Goal: Task Accomplishment & Management: Use online tool/utility

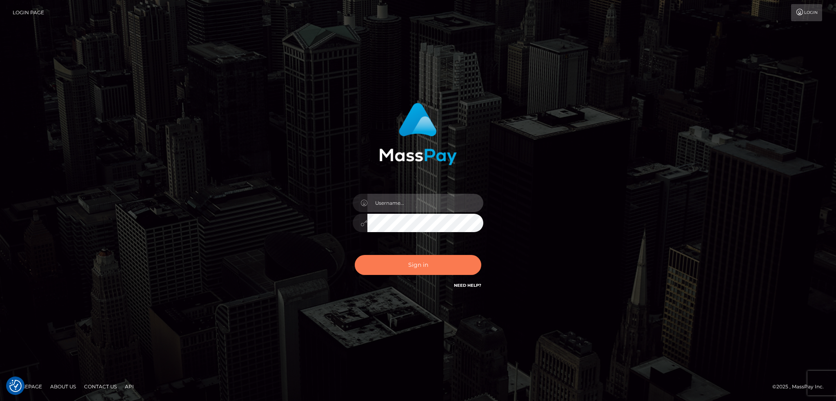
type input "alexstef"
click at [433, 271] on button "Sign in" at bounding box center [418, 265] width 127 height 20
type input "alexstef"
click at [433, 265] on button "Sign in" at bounding box center [418, 265] width 127 height 20
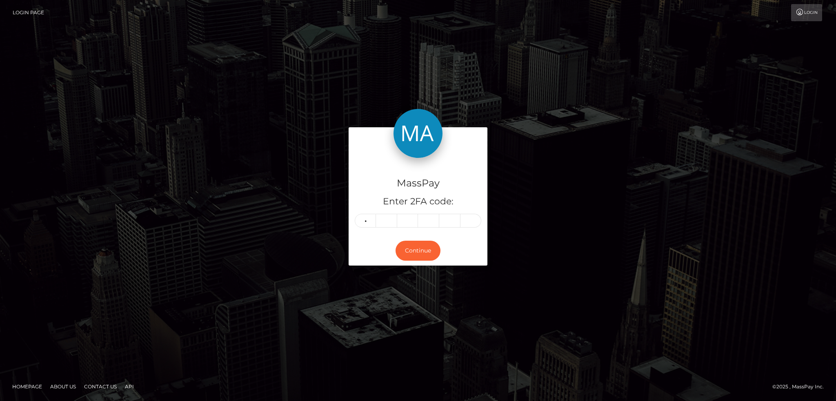
type input "8"
type input "5"
type input "8"
type input "9"
type input "1"
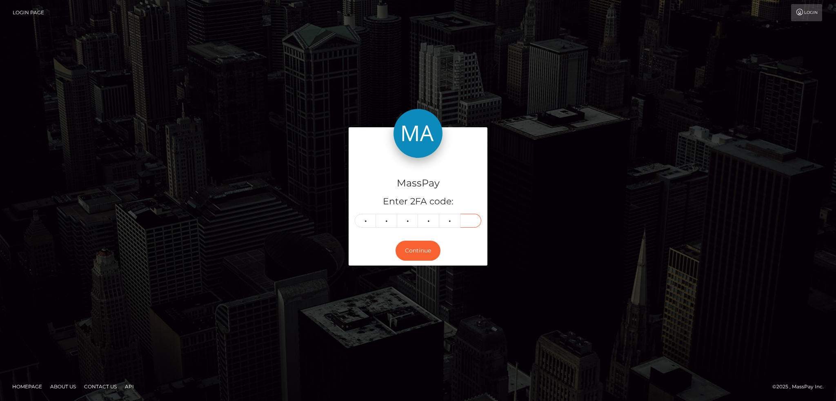
type input "7"
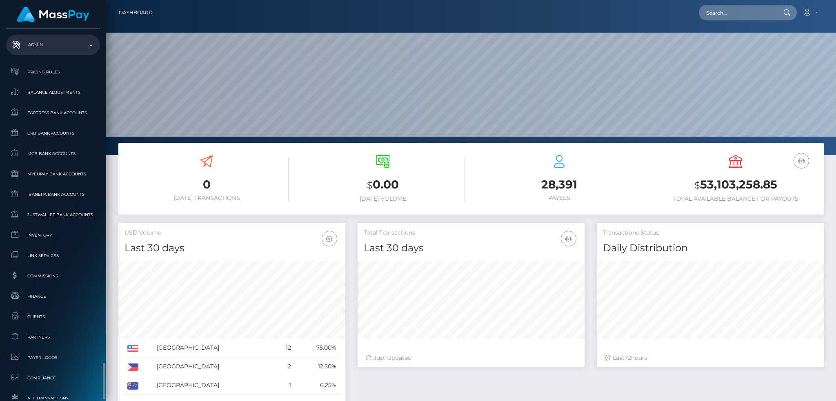
scroll to position [456, 0]
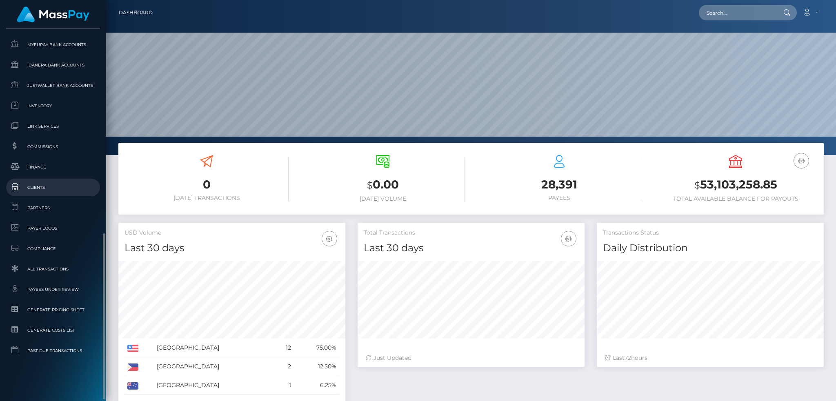
click at [60, 186] on span "Clients" at bounding box center [52, 187] width 87 height 9
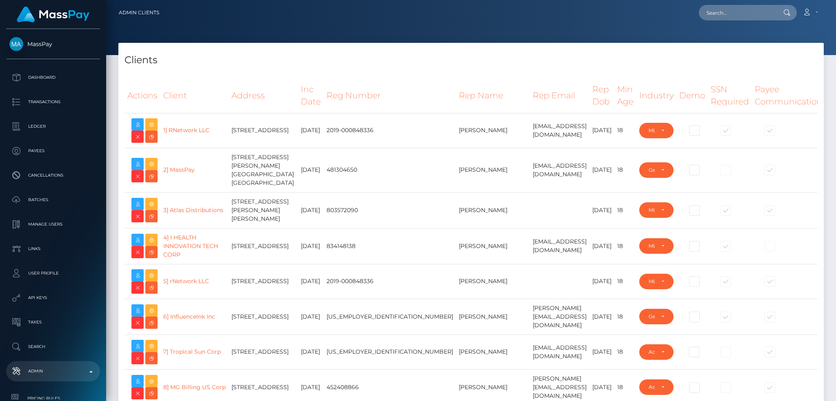
select select "223"
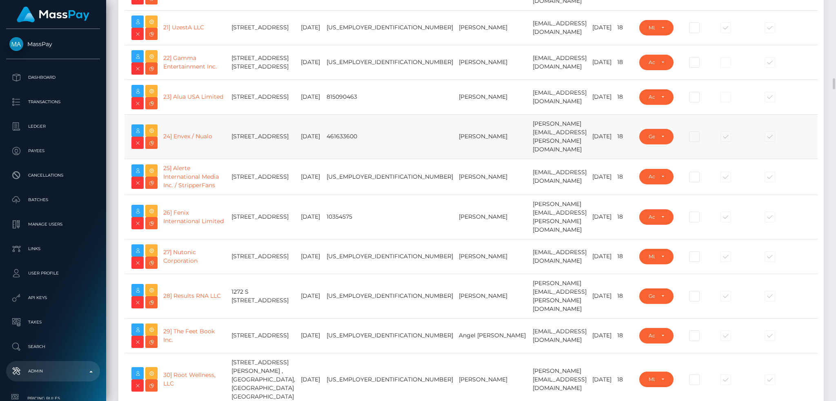
scroll to position [871, 0]
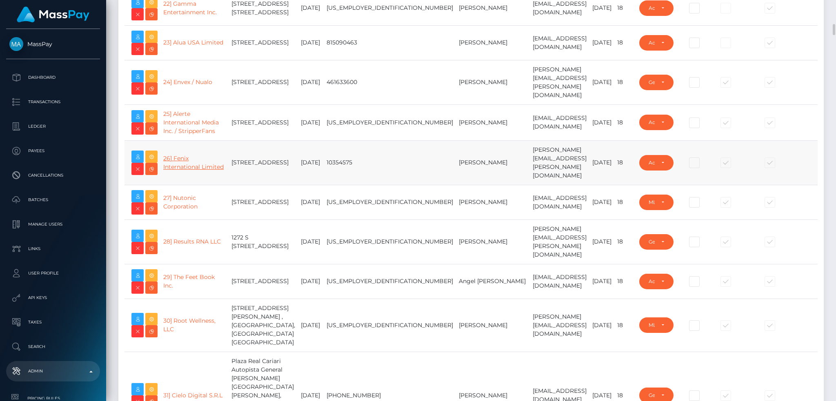
click at [184, 171] on link "26] Fenix International Limited" at bounding box center [193, 163] width 60 height 16
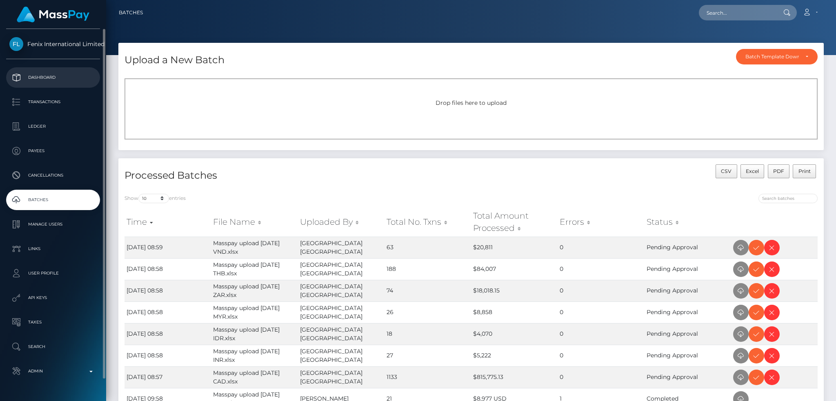
click at [72, 77] on p "Dashboard" at bounding box center [52, 77] width 87 height 12
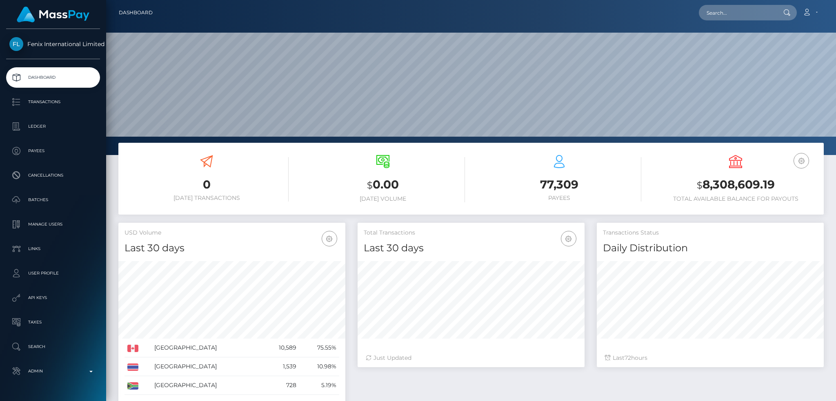
scroll to position [145, 227]
click at [718, 13] on input "text" at bounding box center [737, 13] width 77 height 16
paste input "f304a469-315c-4671-92fd-81799cf08006"
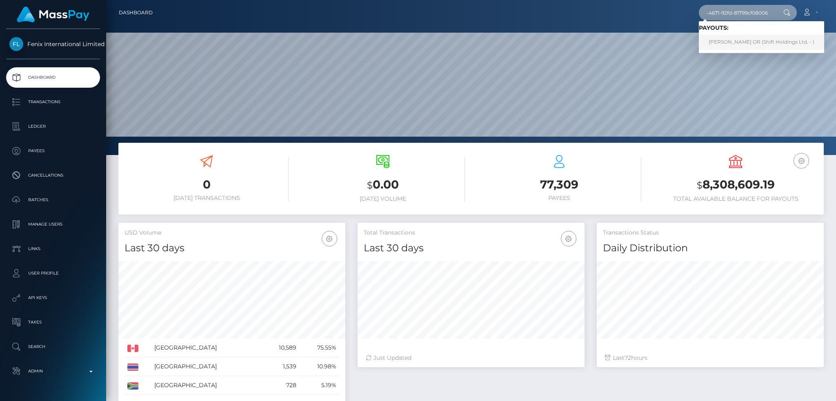
type input "f304a469-315c-4671-92fd-81799cf08006"
click at [730, 43] on link "JASMIN ELEONORA OR (Shift Holdings Ltd. - )" at bounding box center [761, 42] width 125 height 15
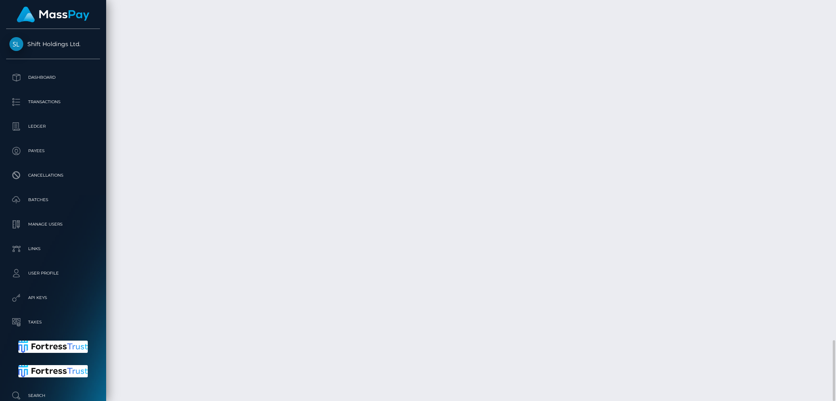
scroll to position [98, 227]
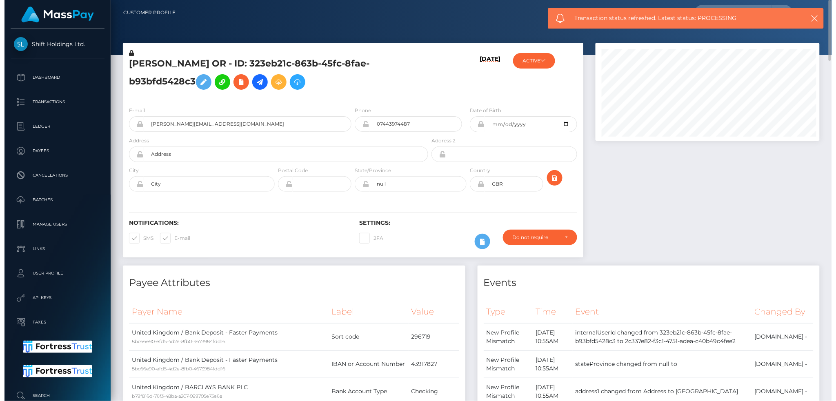
scroll to position [408131, 408004]
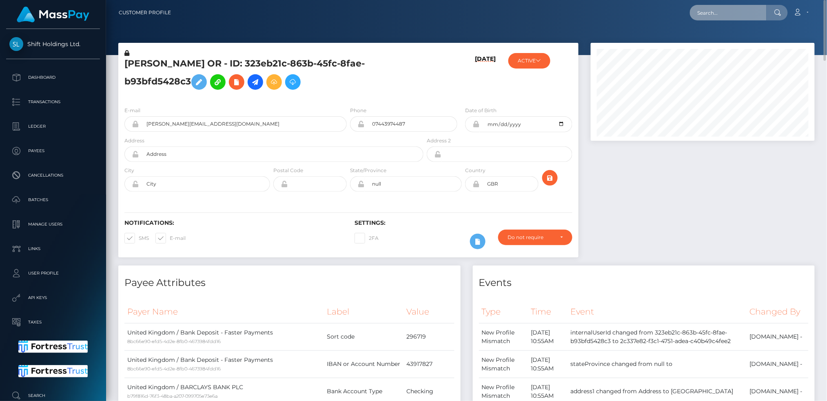
click at [736, 12] on input "text" at bounding box center [728, 13] width 77 height 16
paste input "56addf99-2b27-4b43-866c-54e2f119d335"
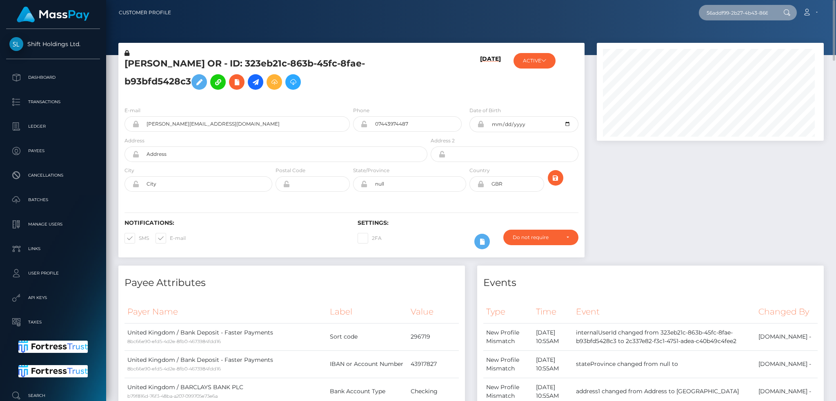
scroll to position [0, 38]
type input "56addf99-2b27-4b43-866c-54e2f119d335"
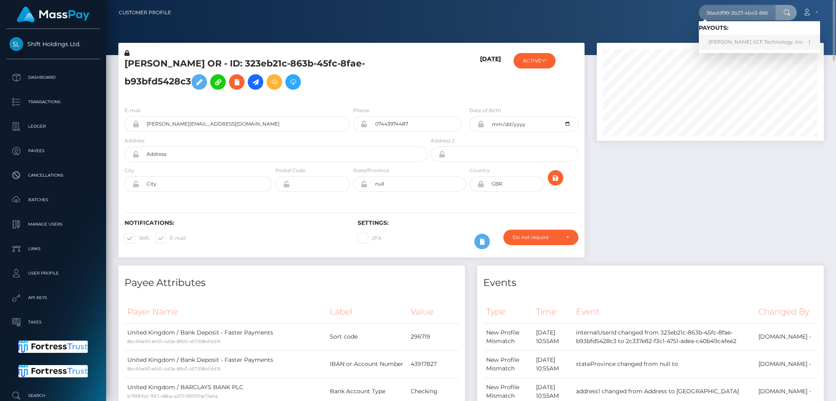
click at [741, 43] on link "[PERSON_NAME] (ICF Technology, Inc. - )" at bounding box center [759, 42] width 121 height 15
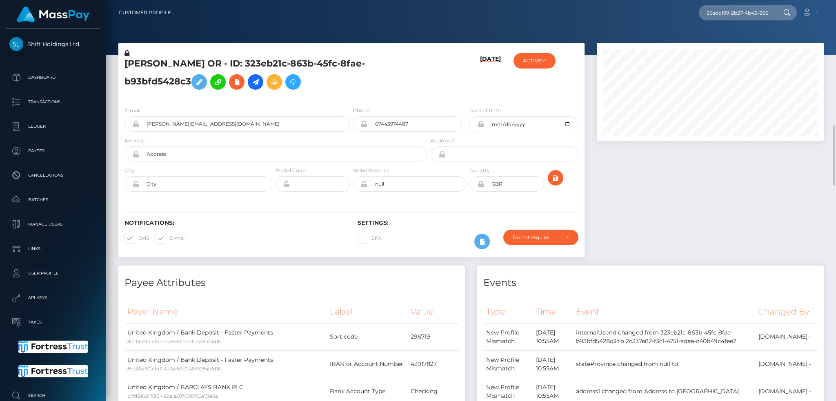
scroll to position [272, 0]
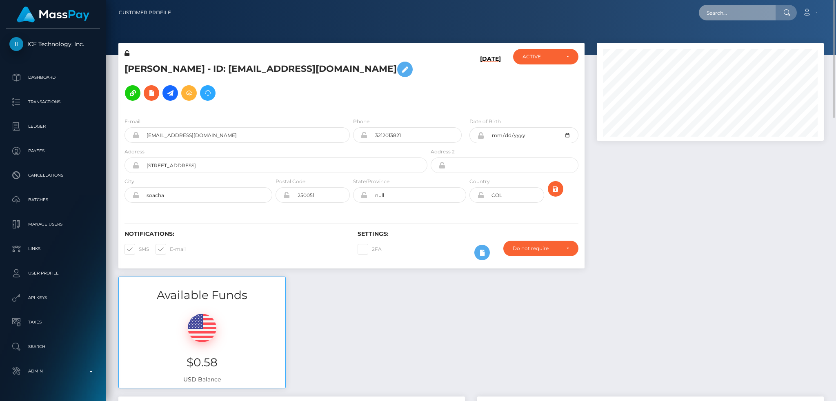
click at [736, 18] on input "text" at bounding box center [737, 13] width 77 height 16
paste input "30d686ff-0d3a-4dde-8173-72526006487a"
type input "30d686ff-0d3a-4dde-8173-72526006487a"
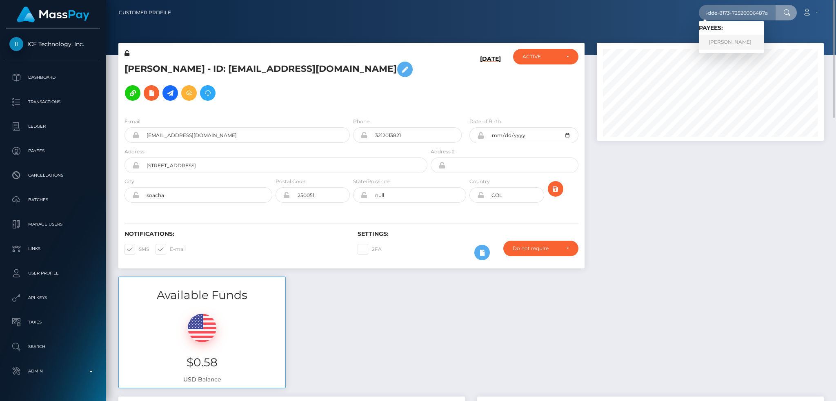
click at [738, 42] on link "Andrey Shulika" at bounding box center [731, 42] width 65 height 15
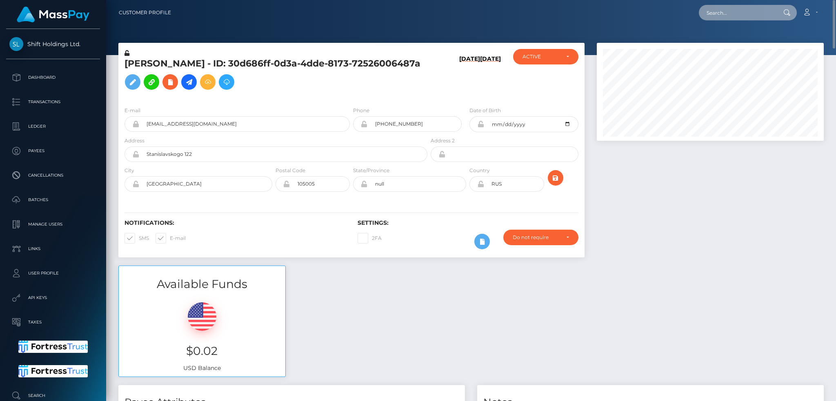
click at [721, 9] on input "text" at bounding box center [737, 13] width 77 height 16
paste input "93e0c780-7f5e-11f0-8023-0266f44cc279"
type input "93e0c780-7f5e-11f0-8023-0266f44cc279"
click at [748, 42] on link "Bettina Bruckner" at bounding box center [731, 42] width 65 height 15
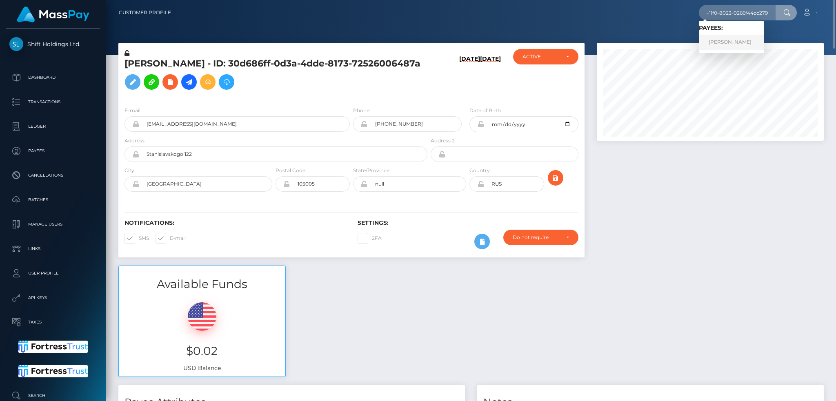
scroll to position [0, 0]
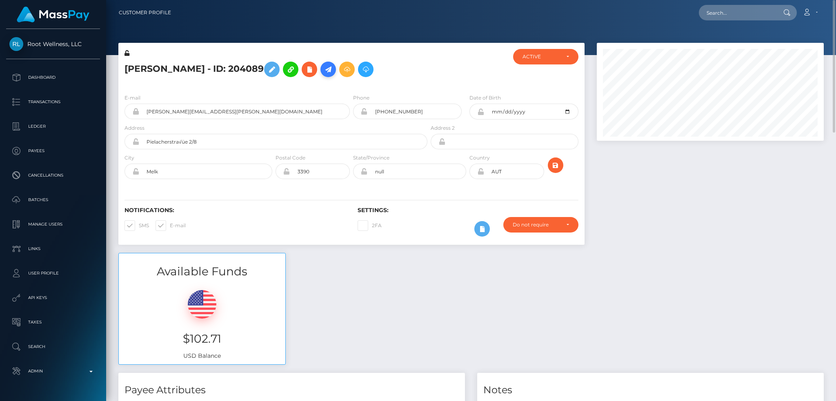
click at [333, 71] on icon at bounding box center [328, 70] width 10 height 10
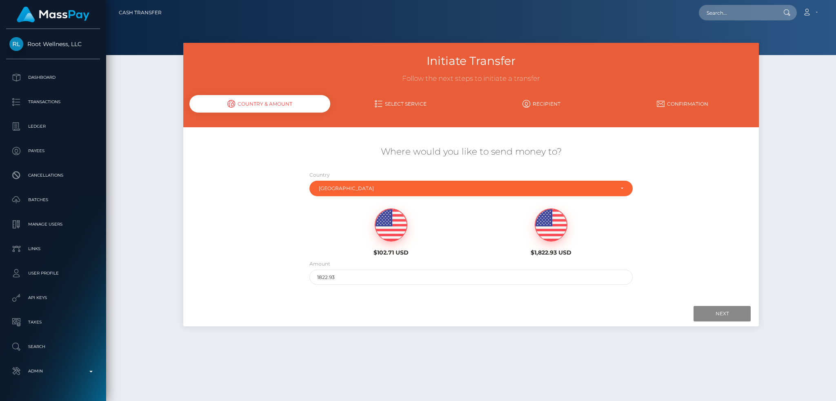
drag, startPoint x: 380, startPoint y: 229, endPoint x: 414, endPoint y: 234, distance: 34.3
click at [380, 230] on img at bounding box center [391, 225] width 32 height 33
type input "102.71"
click at [704, 312] on input "Next" at bounding box center [722, 314] width 57 height 16
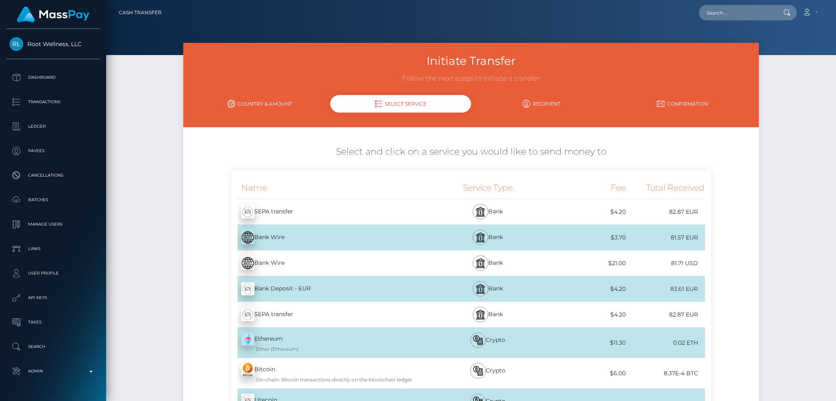
scroll to position [368, 0]
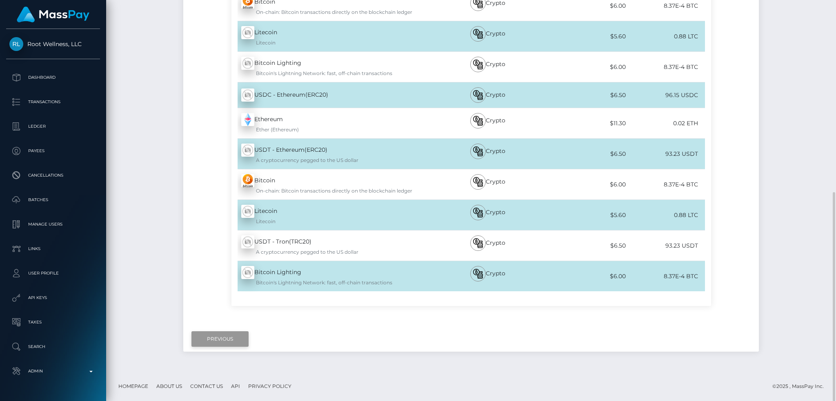
click at [223, 338] on input "Previous" at bounding box center [219, 339] width 57 height 16
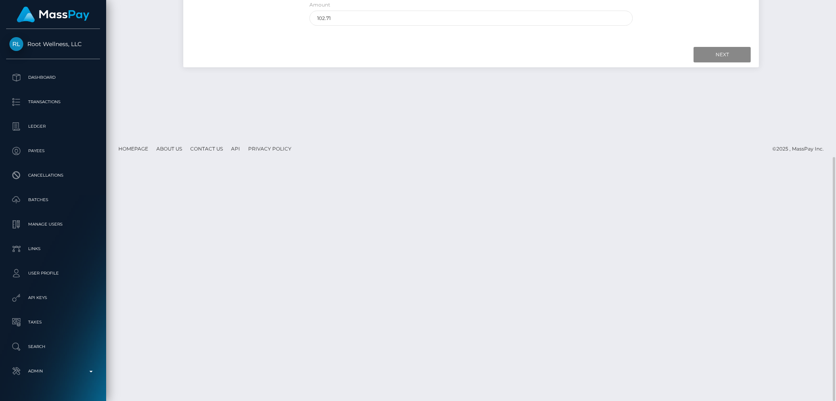
scroll to position [0, 0]
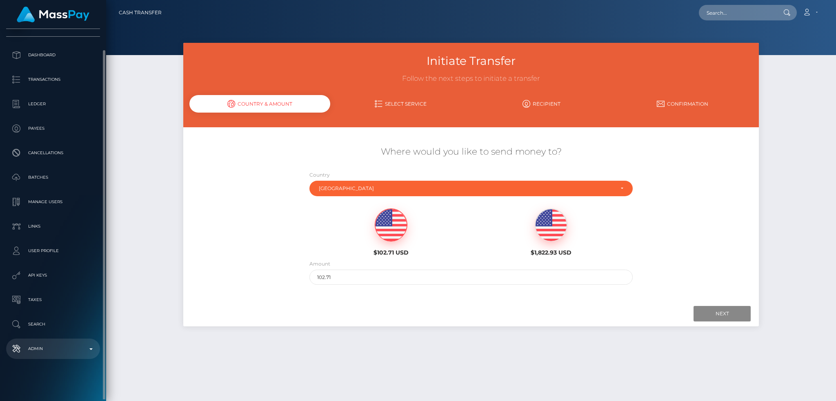
click at [69, 352] on p "Admin" at bounding box center [52, 349] width 87 height 12
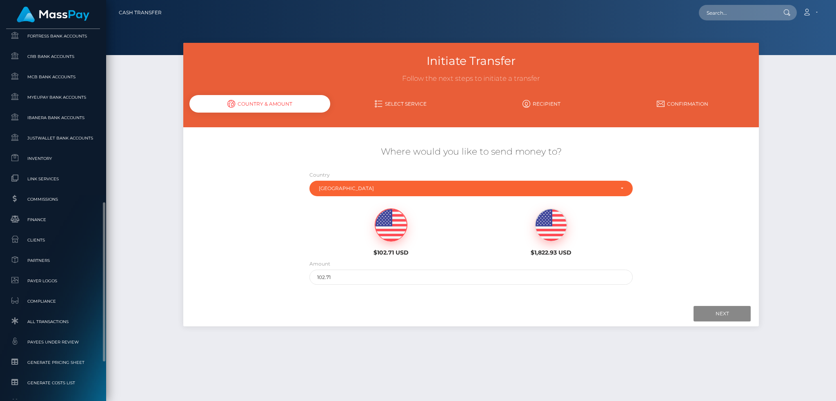
scroll to position [478, 0]
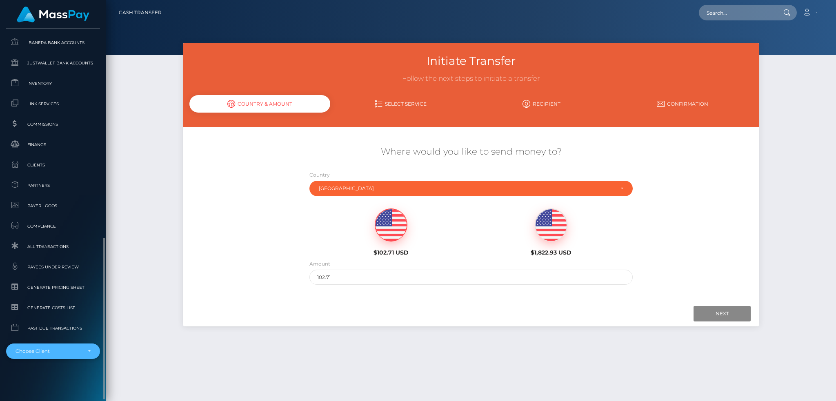
click at [54, 350] on div "Choose Client" at bounding box center [49, 351] width 66 height 7
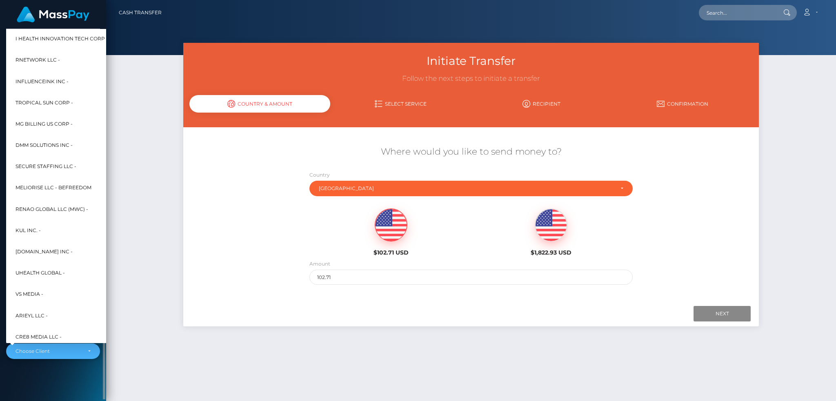
scroll to position [245, 0]
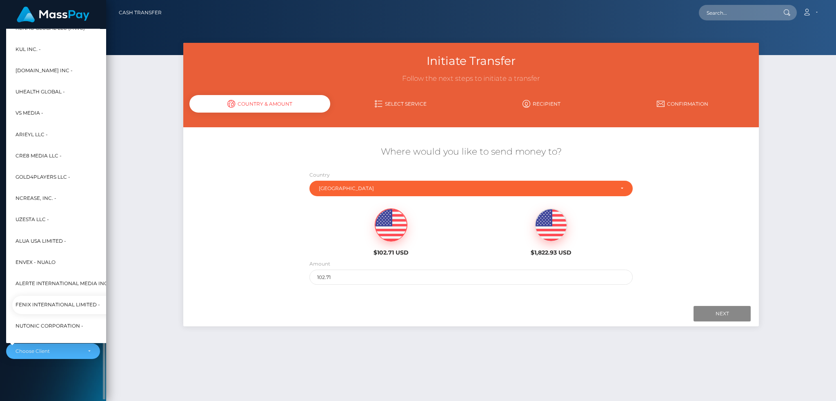
click at [44, 304] on span "Fenix International Limited -" at bounding box center [58, 305] width 85 height 11
select select "26"
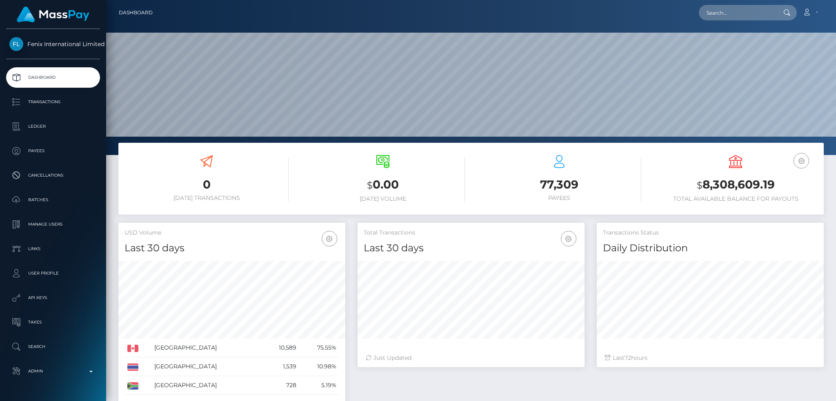
scroll to position [145, 227]
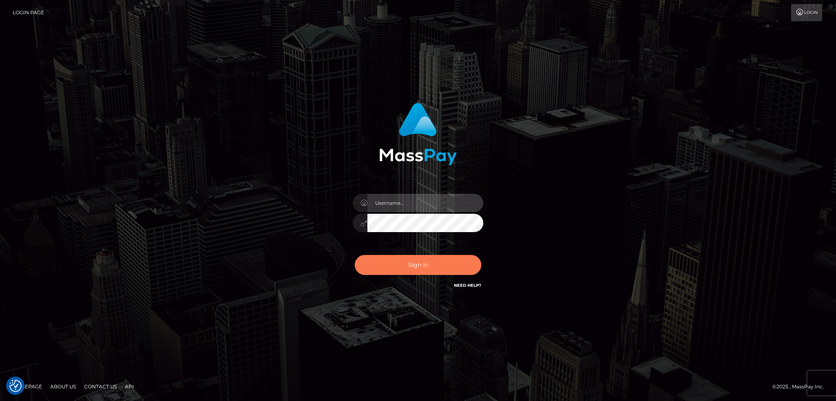
type input "alexstef"
click at [427, 258] on button "Sign in" at bounding box center [418, 265] width 127 height 20
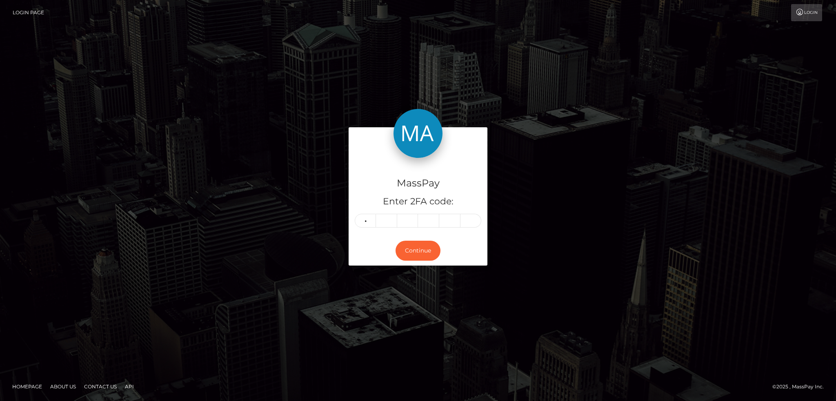
type input "4"
type input "5"
type input "6"
type input "4"
type input "2"
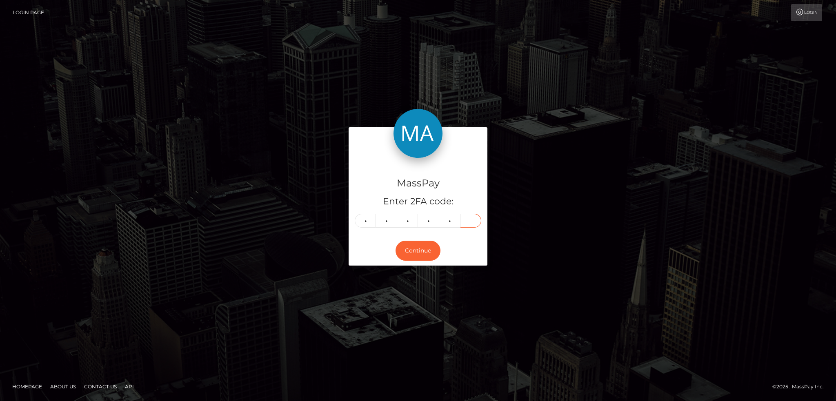
type input "7"
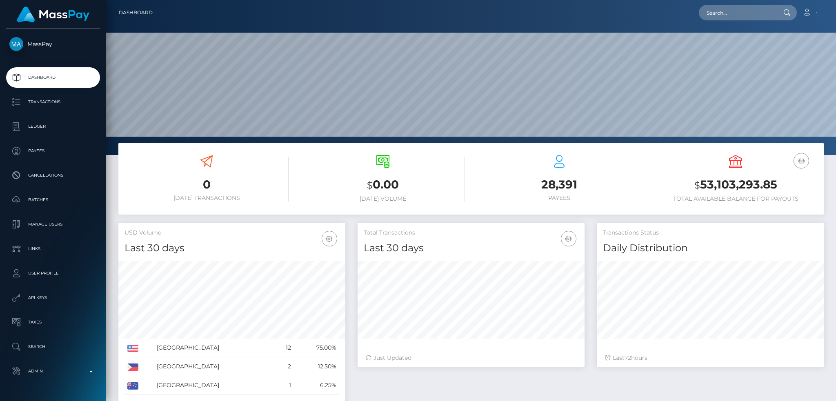
scroll to position [145, 227]
click at [745, 15] on input "text" at bounding box center [737, 13] width 77 height 16
paste input "poact_YruSd8vRb1ZB"
type input "poact_YruSd8vRb1ZB"
click at [738, 41] on link "Marwan Ramy" at bounding box center [731, 42] width 65 height 15
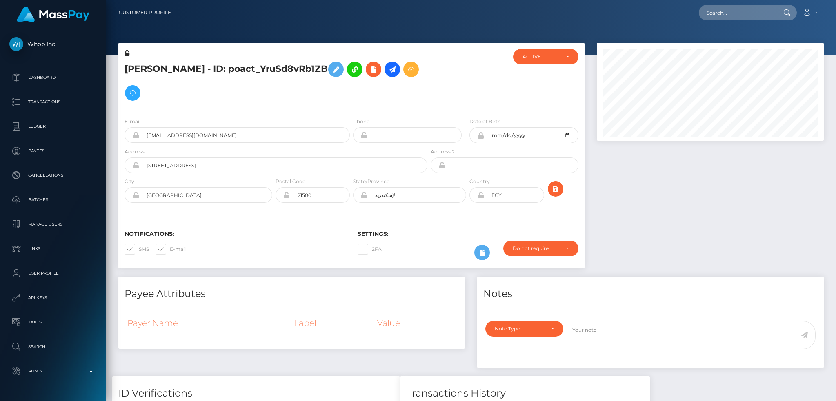
scroll to position [98, 227]
click at [369, 73] on icon at bounding box center [374, 70] width 10 height 10
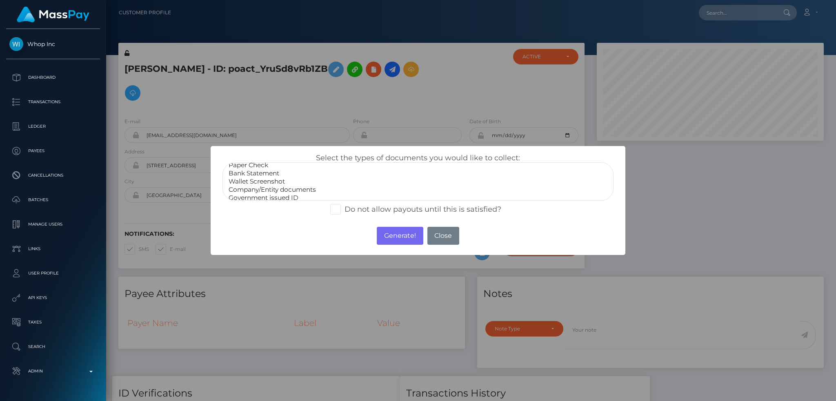
scroll to position [16, 0]
select select "Government issued ID"
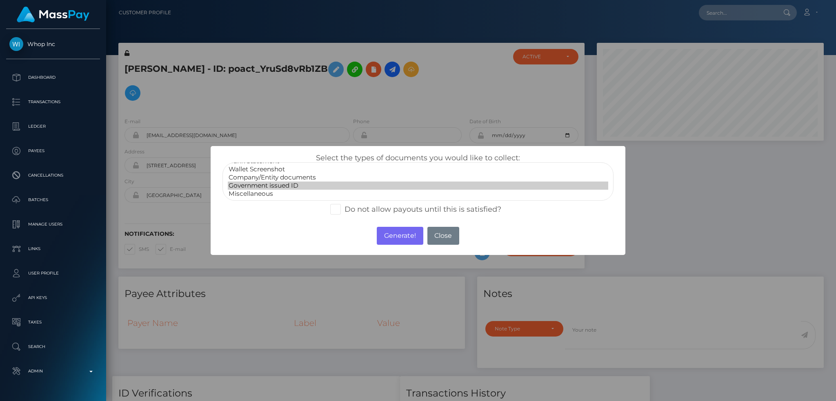
click at [296, 187] on option "Government issued ID" at bounding box center [418, 186] width 380 height 8
click at [403, 238] on button "Generate!" at bounding box center [400, 236] width 46 height 18
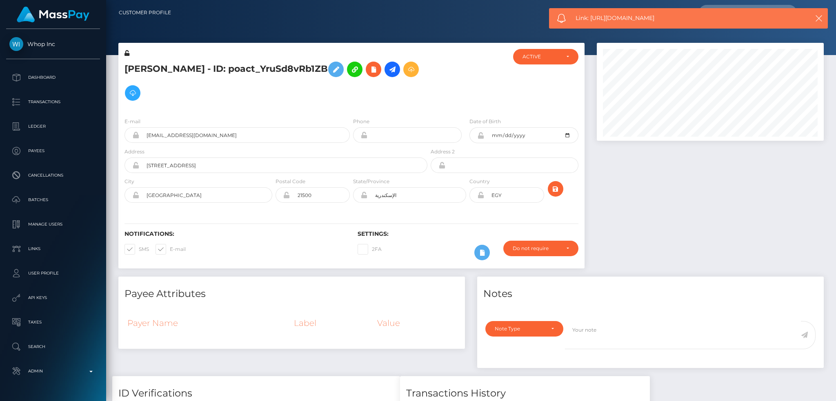
click at [617, 15] on span "Link: https://l.maspay.io/WlqtG" at bounding box center [684, 18] width 217 height 9
copy span "Link: https://l.maspay.io/WlqtG"
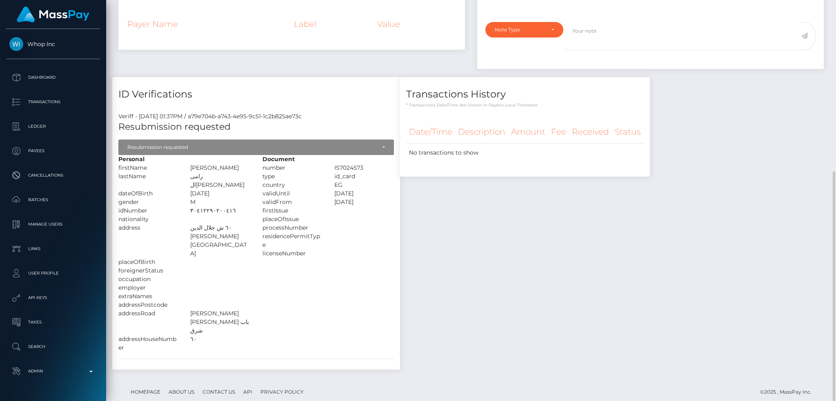
scroll to position [0, 0]
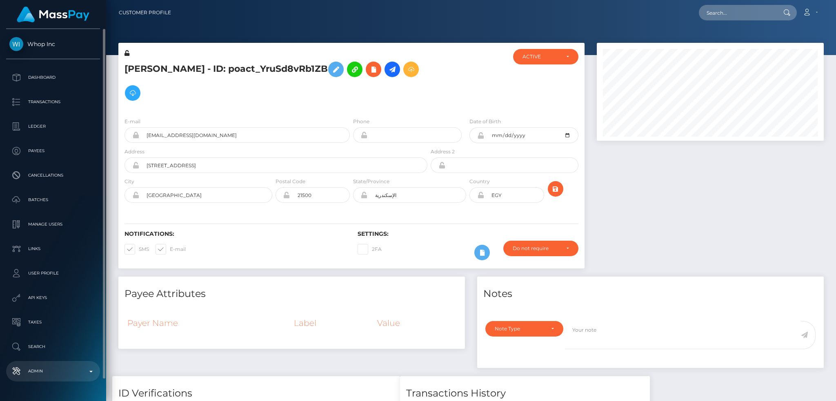
click at [53, 371] on p "Admin" at bounding box center [52, 371] width 87 height 12
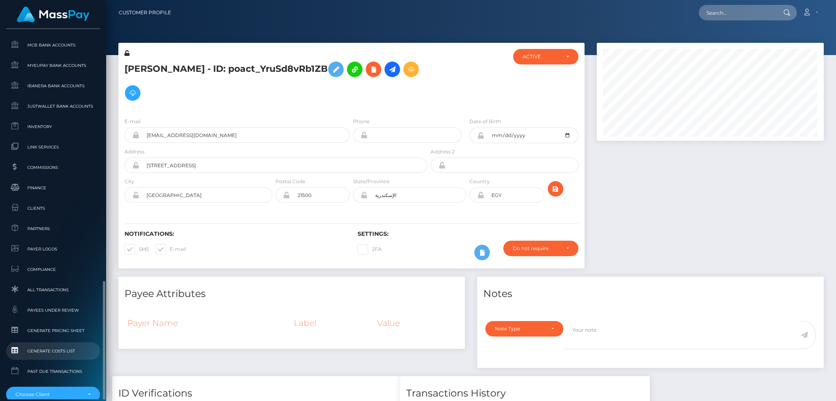
scroll to position [478, 0]
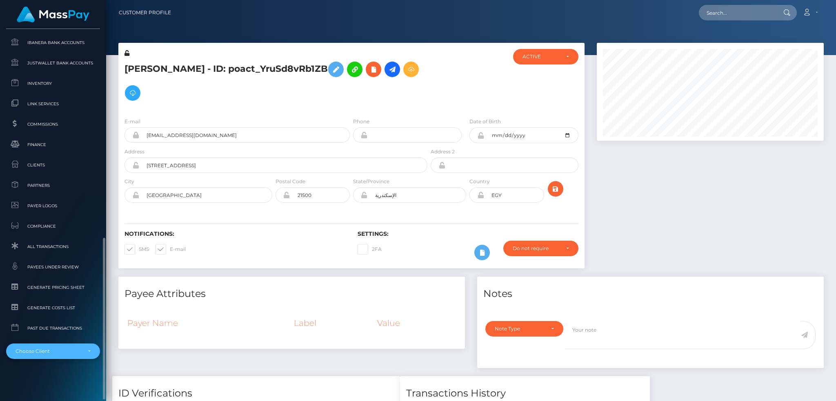
click at [68, 348] on div "Choose Client" at bounding box center [49, 351] width 66 height 7
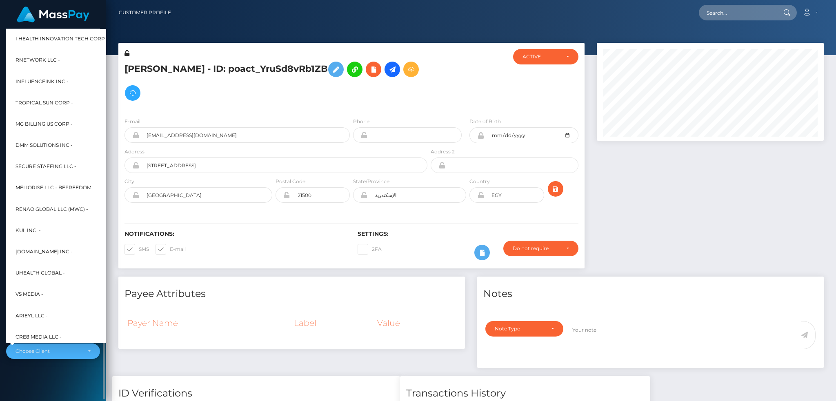
scroll to position [245, 0]
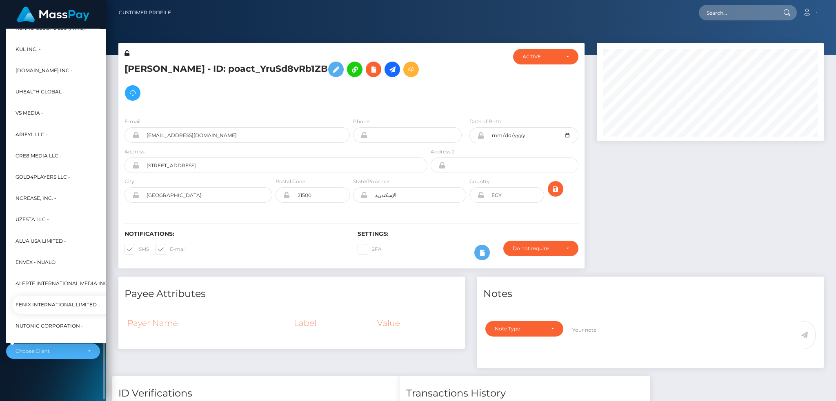
click at [53, 301] on span "Fenix International Limited -" at bounding box center [58, 305] width 85 height 11
select select "26"
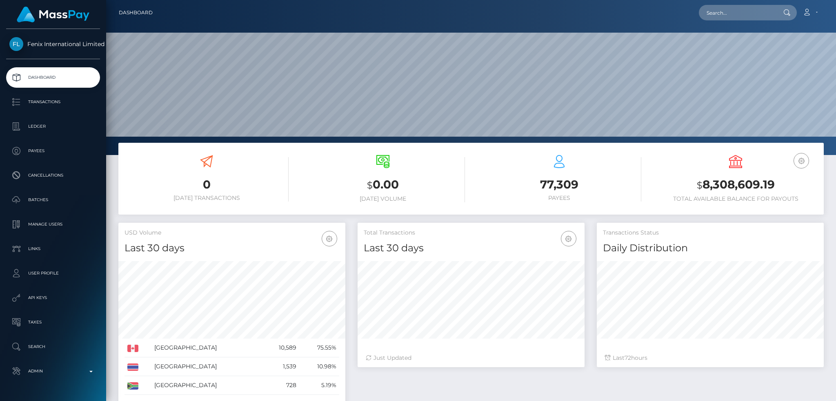
scroll to position [155, 730]
click at [727, 15] on input "text" at bounding box center [737, 13] width 77 height 16
paste input "MSP8d9a36ea7fba59a"
type input "MSP8d9a36ea7fba59a"
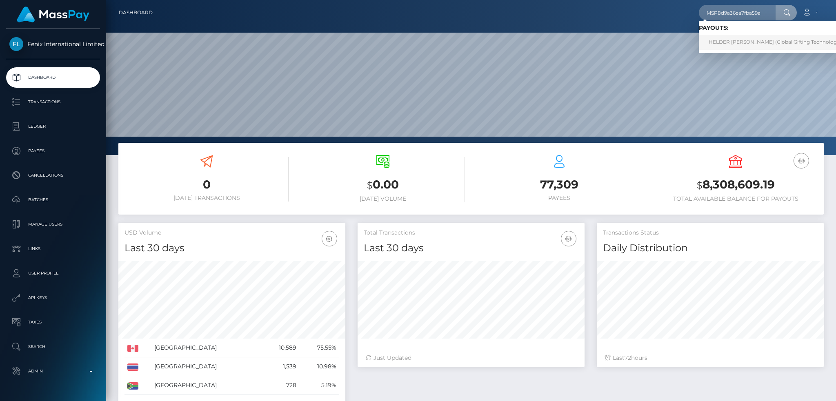
click at [719, 41] on link "HELDER JAMES LOZANO GONZALEZ (Global Gifting Technologies Inc - Throne)" at bounding box center [792, 42] width 187 height 15
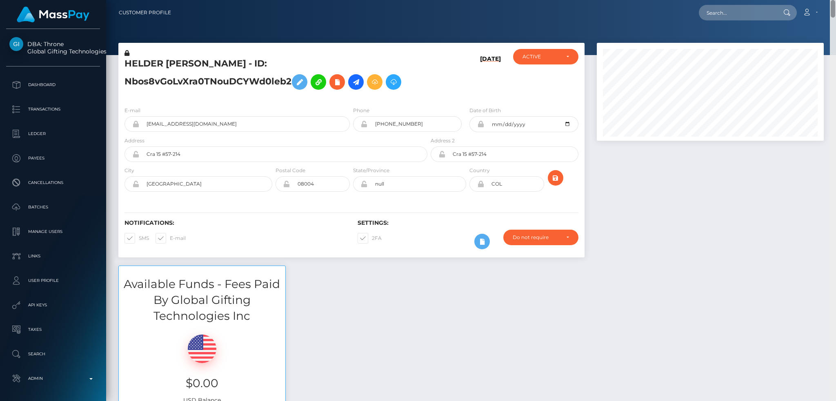
drag, startPoint x: 833, startPoint y: 238, endPoint x: 833, endPoint y: -5, distance: 243.3
click at [833, 0] on html "DBA: Throne Global Gifting Technologies Inc Dashboard Transactions Ledger Payee…" at bounding box center [418, 200] width 836 height 401
click at [721, 8] on input "text" at bounding box center [737, 13] width 77 height 16
paste input "RQj6WzvDkPxNxYu9oxbbf6"
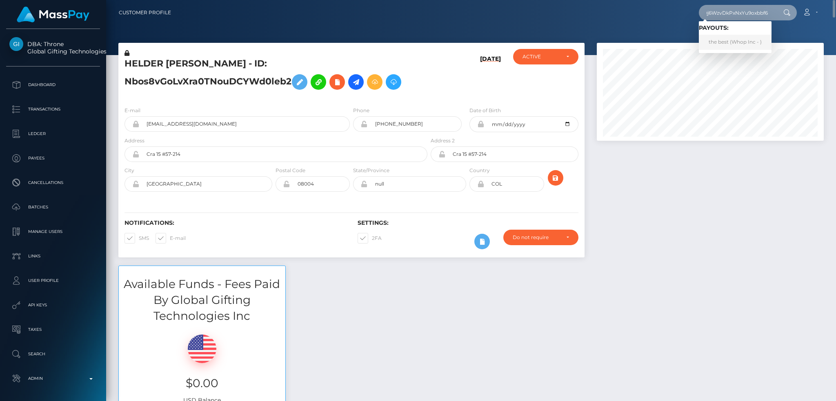
type input "RQj6WzvDkPxNxYu9oxbbf6"
click at [743, 39] on link "the best (Whop Inc - )" at bounding box center [735, 42] width 73 height 15
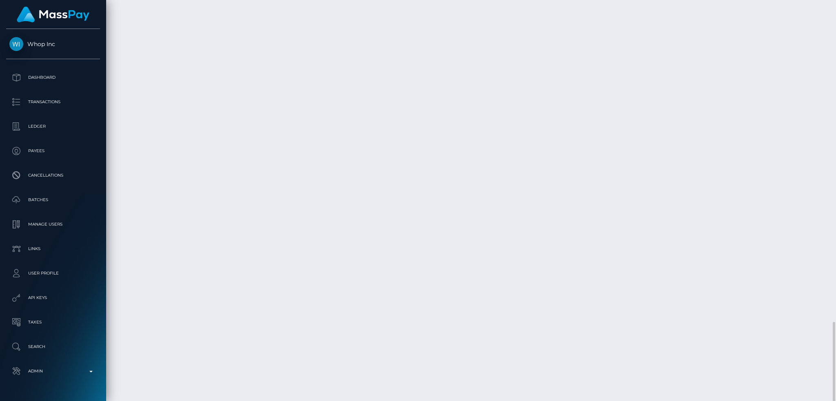
scroll to position [98, 227]
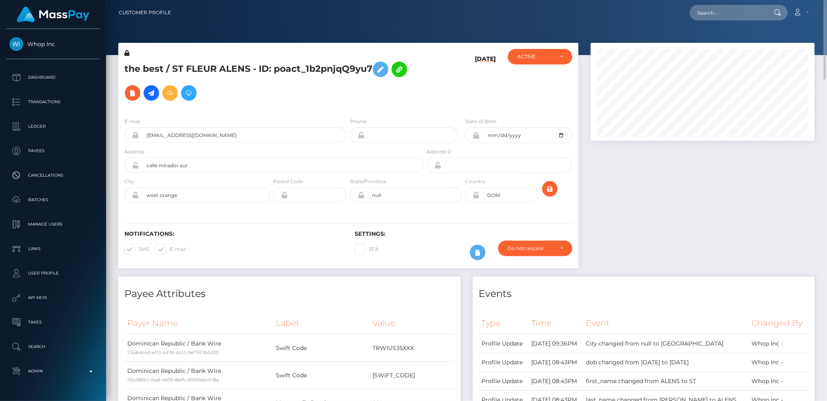
scroll to position [408131, 408004]
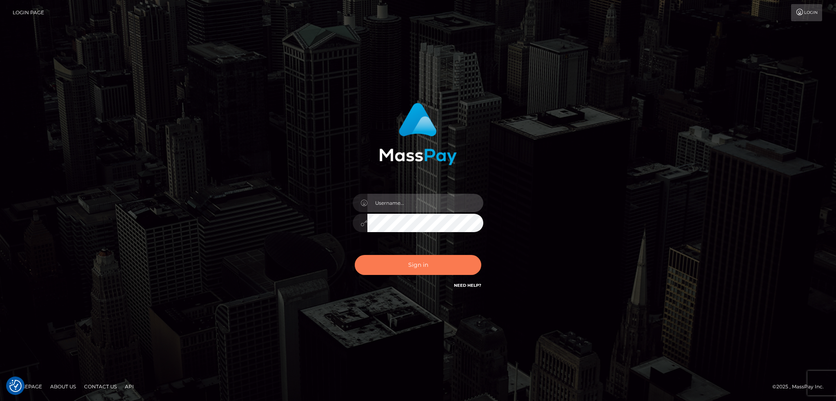
type input "alexstef"
click at [414, 268] on button "Sign in" at bounding box center [418, 265] width 127 height 20
click at [414, 260] on button "Sign in" at bounding box center [418, 265] width 127 height 20
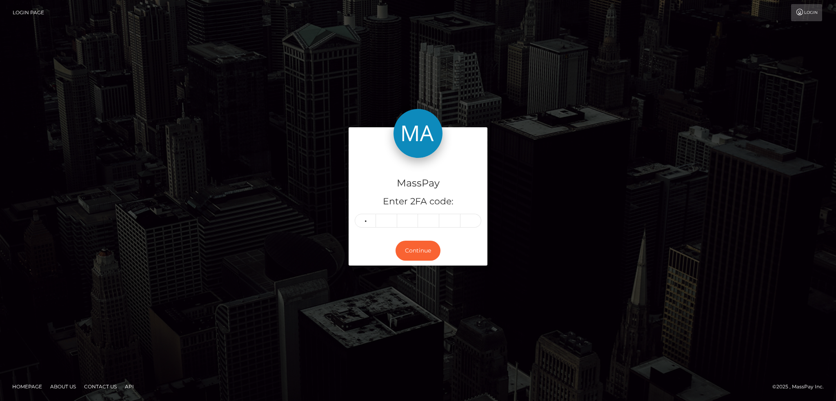
type input "4"
type input "0"
type input "6"
type input "9"
type input "5"
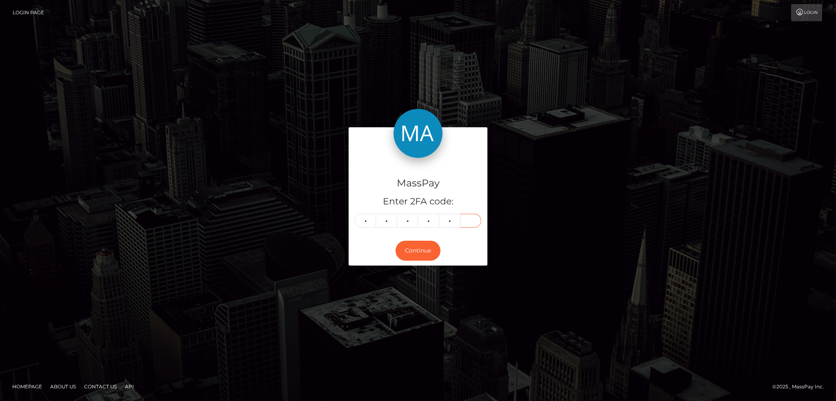
type input "5"
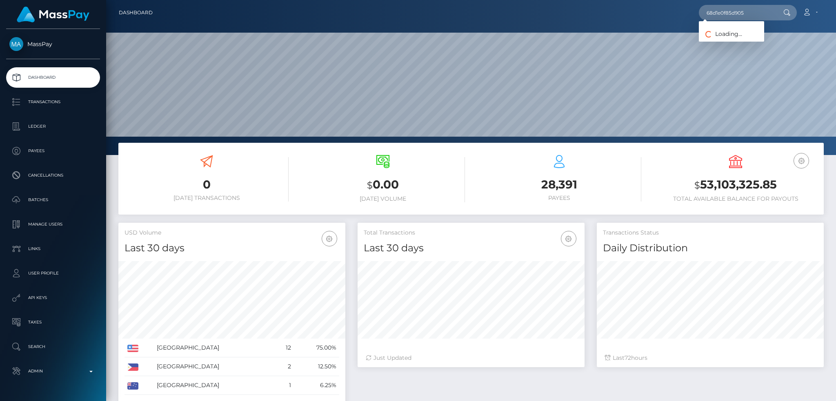
scroll to position [145, 227]
type input "68d1e0f85d905"
click at [740, 42] on link "RODRIGO ALEJANDRO VILLICANA PEREZ (Global Gifting Technologies Inc - Throne)" at bounding box center [803, 42] width 209 height 15
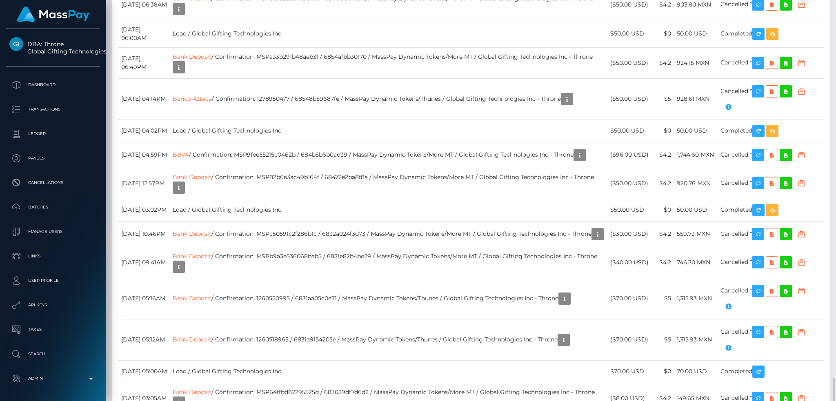
scroll to position [4191, 0]
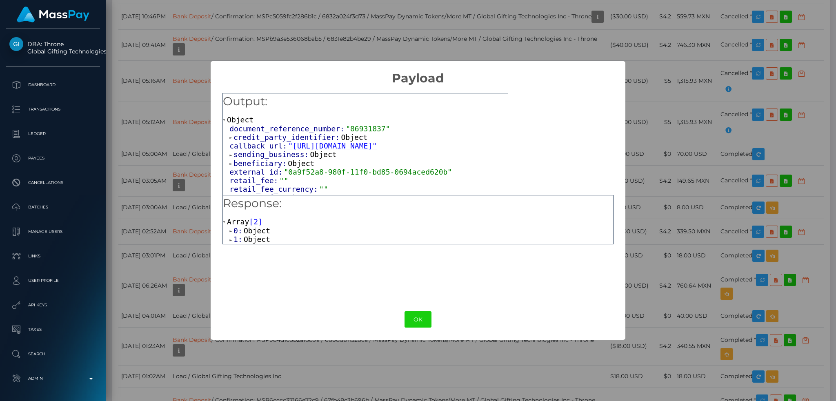
click at [261, 239] on span "Object" at bounding box center [257, 239] width 27 height 9
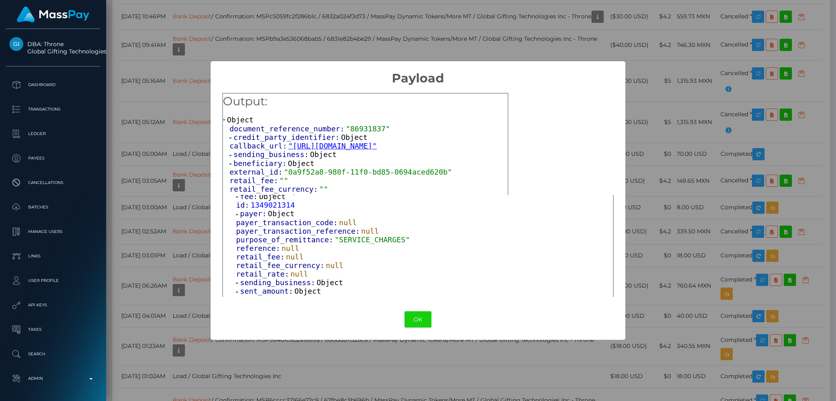
scroll to position [221, 0]
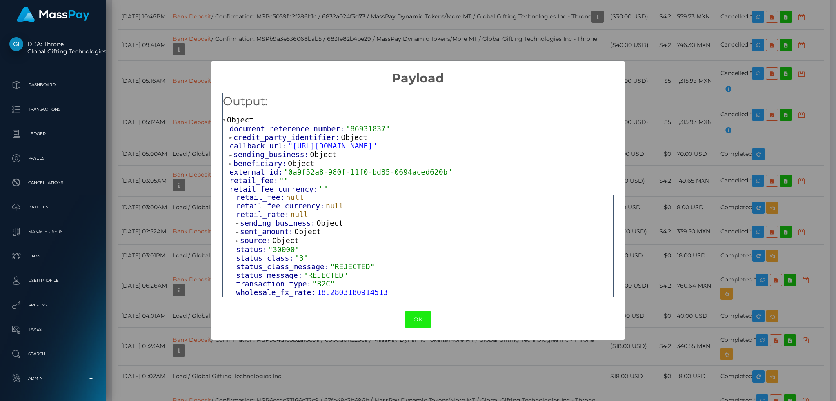
click at [421, 320] on button "OK" at bounding box center [418, 319] width 27 height 17
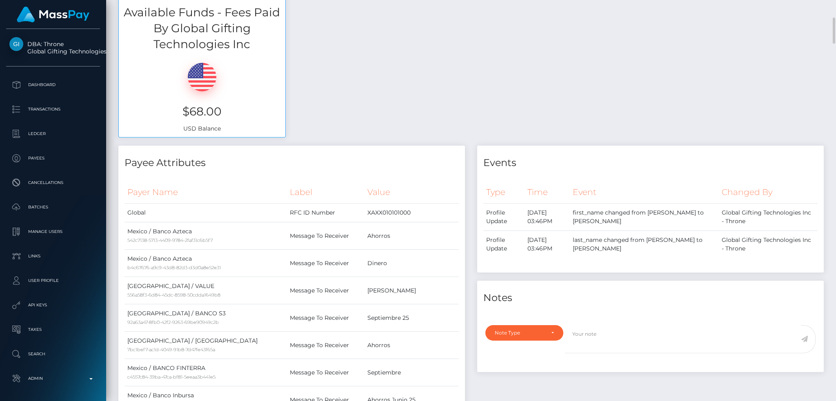
scroll to position [0, 0]
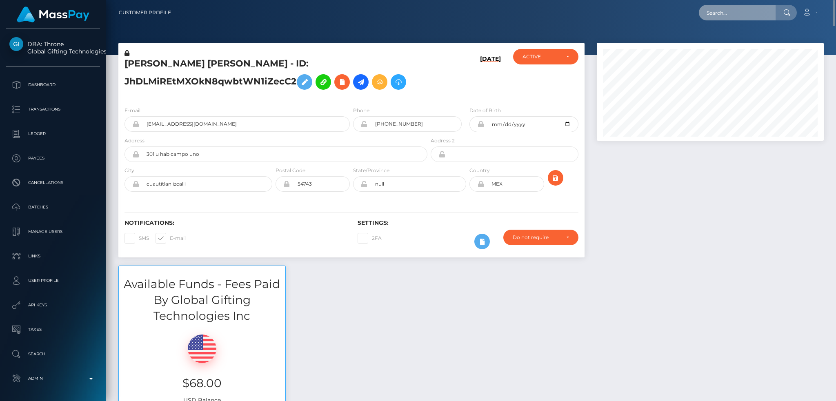
click at [754, 13] on input "text" at bounding box center [737, 13] width 77 height 16
paste input "marcocappelliofficial@gmail.com"
type input "marcocappelliofficial@gmail.com"
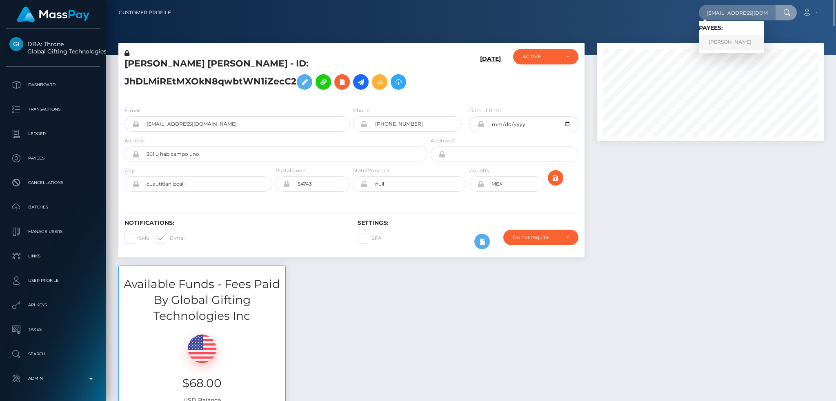
click at [743, 42] on link "MARCO CAPPELLI" at bounding box center [731, 42] width 65 height 15
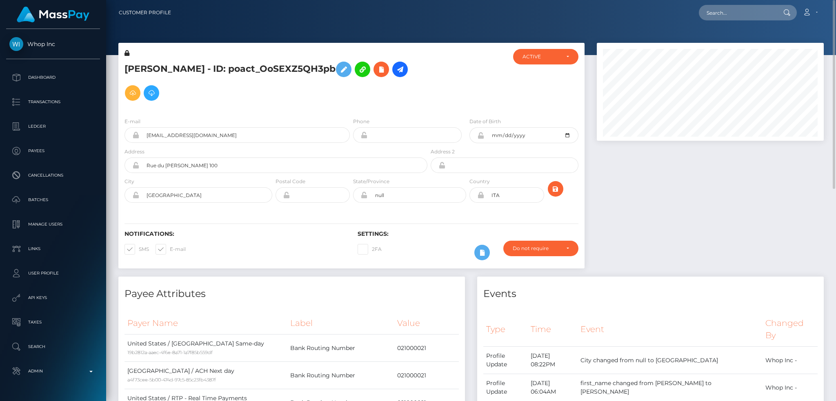
click at [248, 66] on h5 "MARCO CAPPELLI - ID: poact_OoSEXZ5QH3pb" at bounding box center [274, 81] width 298 height 47
copy h5 "MARCO CAPPELLI - ID: poact_OoSEXZ5QH3pb"
click at [283, 130] on input "marcocappelliofficial@gmail.com" at bounding box center [244, 135] width 211 height 16
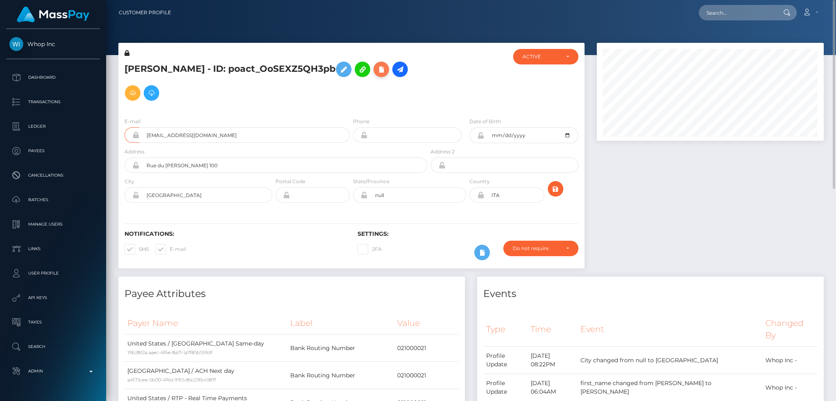
click at [386, 73] on icon at bounding box center [381, 70] width 10 height 10
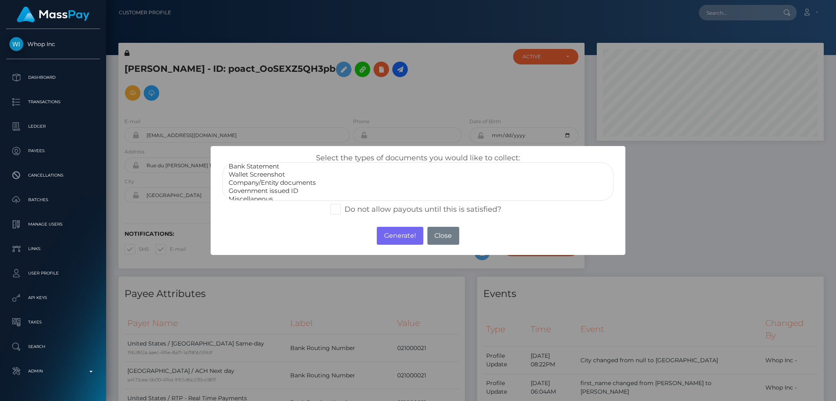
scroll to position [16, 0]
select select "Government issued ID"
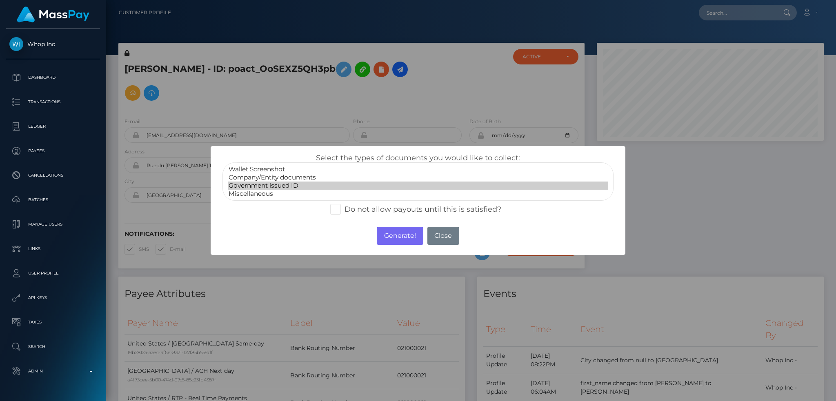
click at [309, 184] on option "Government issued ID" at bounding box center [418, 186] width 380 height 8
drag, startPoint x: 387, startPoint y: 236, endPoint x: 600, endPoint y: 36, distance: 292.0
click at [388, 236] on button "Generate!" at bounding box center [400, 236] width 46 height 18
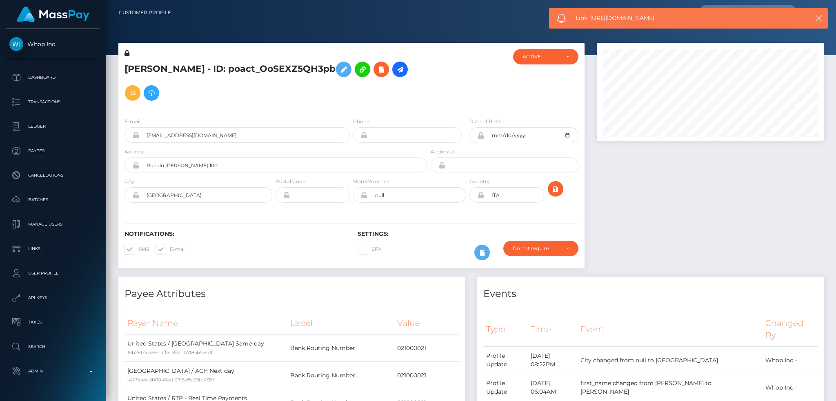
click at [596, 19] on span "Link: https://l.maspay.io/OlqpY" at bounding box center [684, 18] width 217 height 9
copy span "Link: https://l.maspay.io/OlqpY"
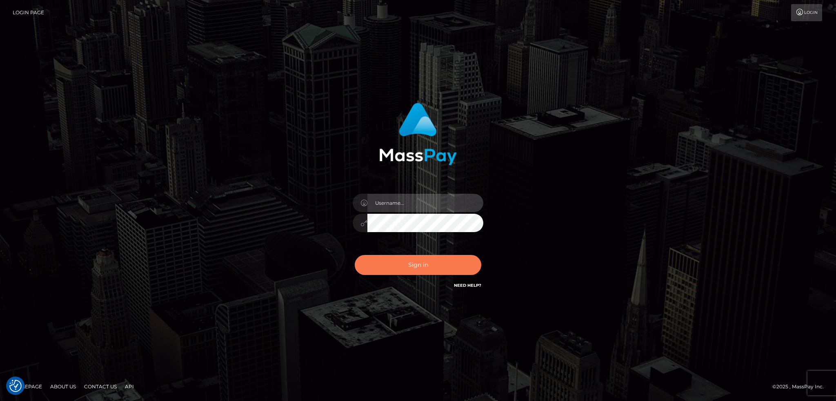
type input "alexstef"
click at [428, 264] on button "Sign in" at bounding box center [418, 265] width 127 height 20
type input "alexstef"
click at [447, 258] on button "Sign in" at bounding box center [418, 265] width 127 height 20
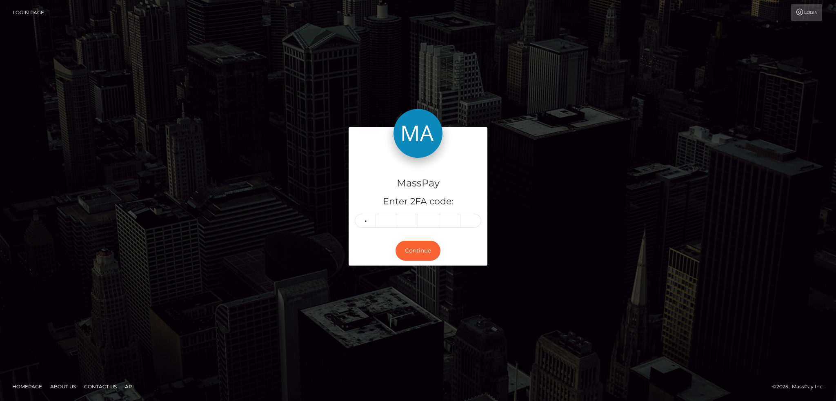
type input "8"
type input "1"
type input "9"
type input "4"
type input "8"
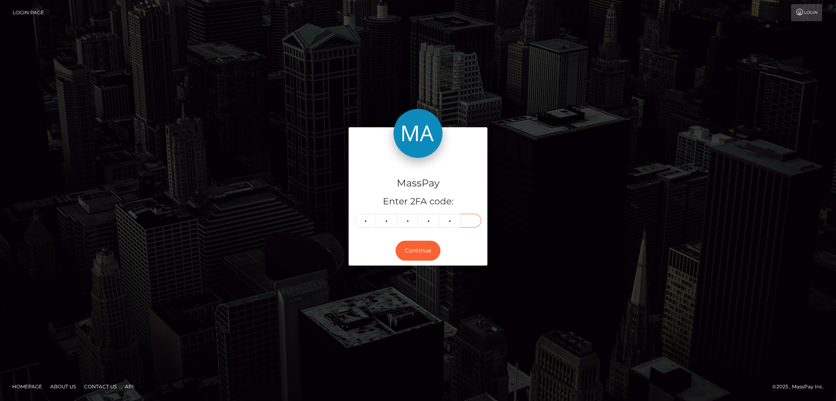
type input "5"
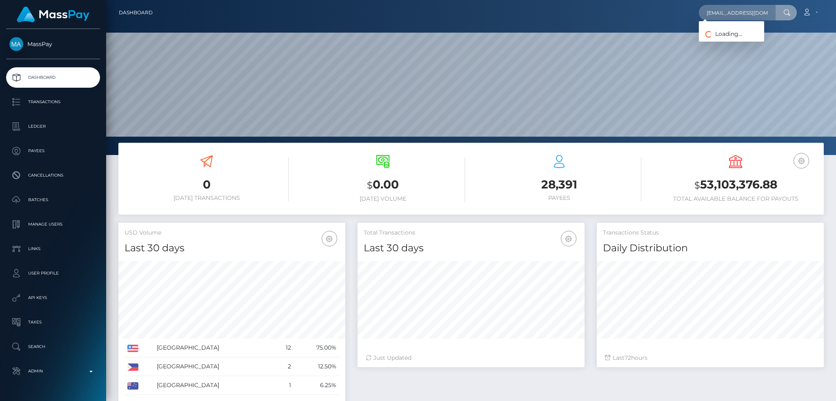
scroll to position [0, 10]
type input "[EMAIL_ADDRESS][DOMAIN_NAME]"
click at [733, 42] on link "Edyta Lipkowska" at bounding box center [731, 42] width 65 height 15
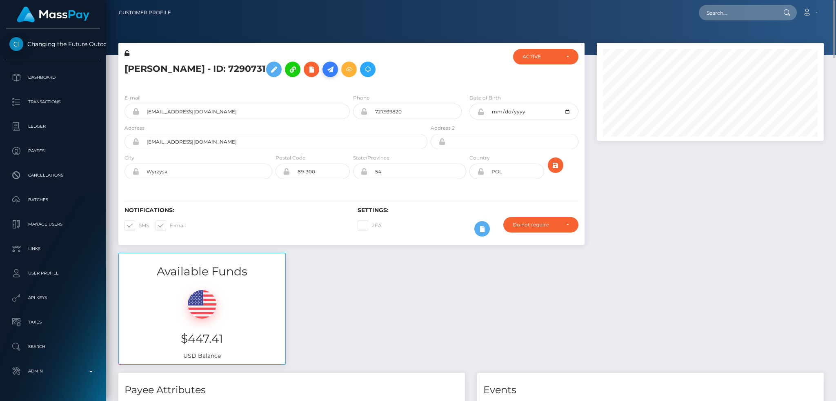
click at [331, 71] on icon at bounding box center [330, 70] width 10 height 10
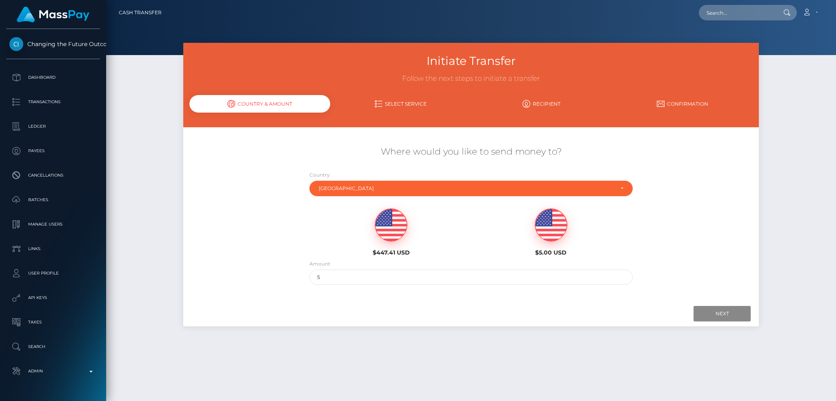
click at [392, 235] on img at bounding box center [391, 225] width 32 height 33
type input "447.41"
click at [731, 314] on input "Next" at bounding box center [722, 314] width 57 height 16
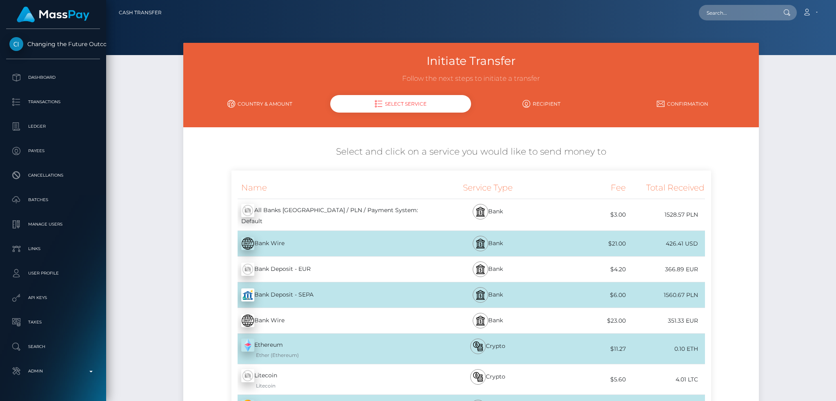
click at [360, 259] on div "Bank Deposit - EUR - EUR" at bounding box center [329, 269] width 197 height 23
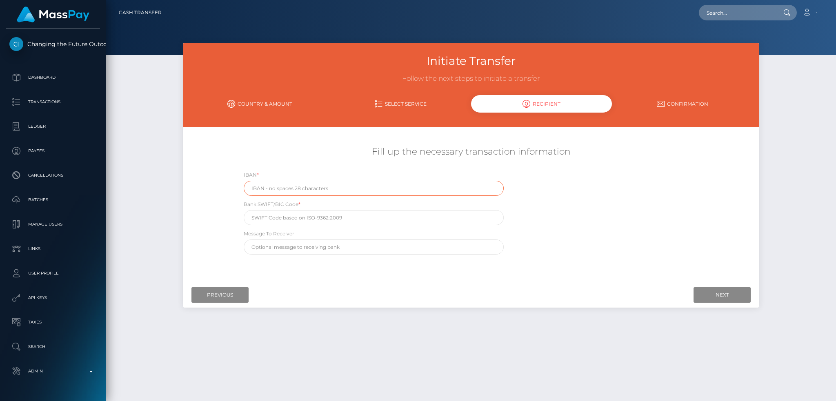
click at [313, 191] on input "text" at bounding box center [374, 188] width 260 height 15
paste input "[FINANCIAL_ID]"
click at [303, 188] on input "[FINANCIAL_ID]" at bounding box center [374, 188] width 260 height 15
type input "[FINANCIAL_ID]"
drag, startPoint x: 281, startPoint y: 219, endPoint x: 316, endPoint y: 206, distance: 37.3
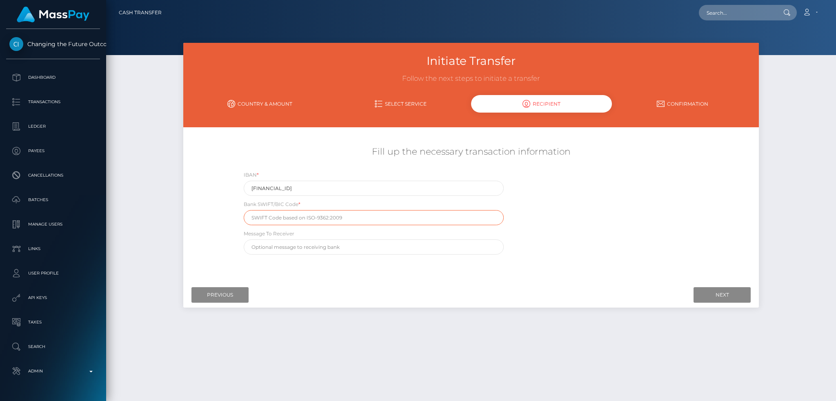
click at [281, 219] on input "text" at bounding box center [374, 217] width 260 height 15
paste input "[SWIFT_CODE]"
type input "[SWIFT_CODE]"
click at [354, 248] on input "text" at bounding box center [374, 247] width 260 height 15
type input "Own Funds Withdrawal"
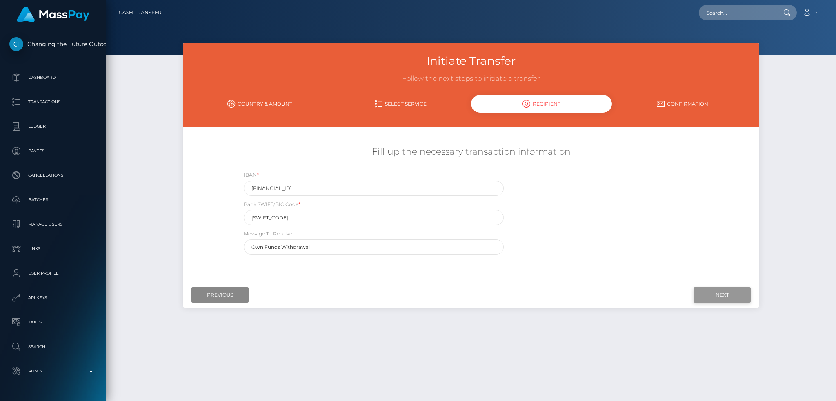
click at [716, 295] on input "Next" at bounding box center [722, 295] width 57 height 16
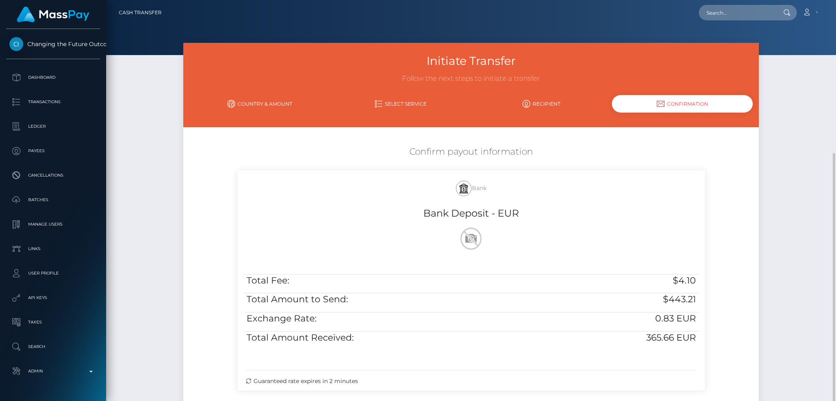
scroll to position [84, 0]
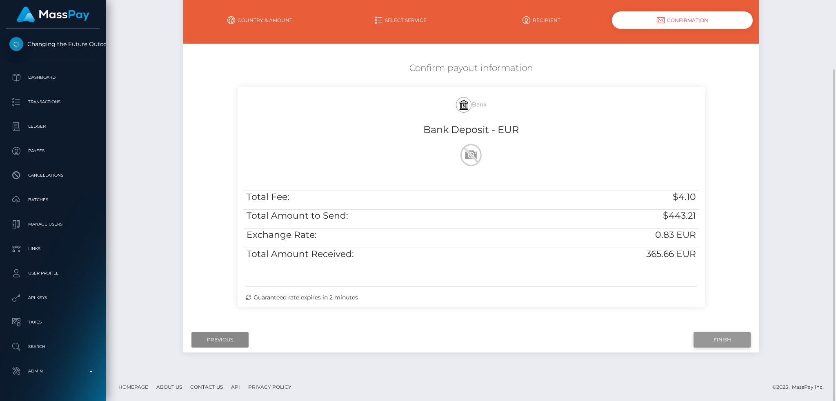
click at [708, 338] on input "Finish" at bounding box center [722, 340] width 57 height 16
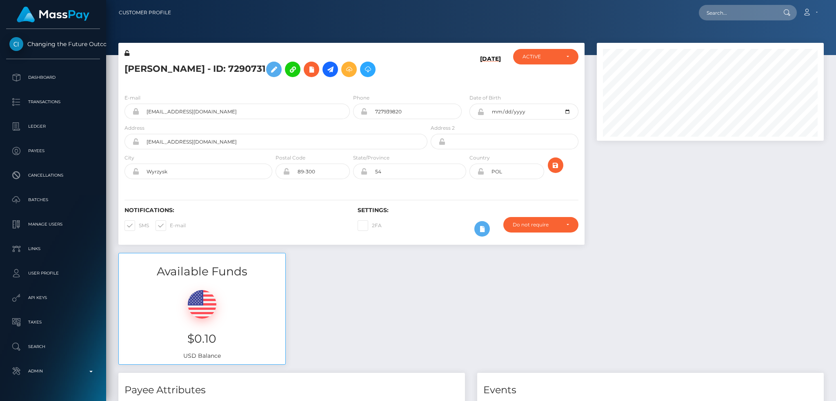
scroll to position [98, 227]
click at [429, 257] on div "Available Funds $0.10 USD Balance" at bounding box center [471, 313] width 718 height 120
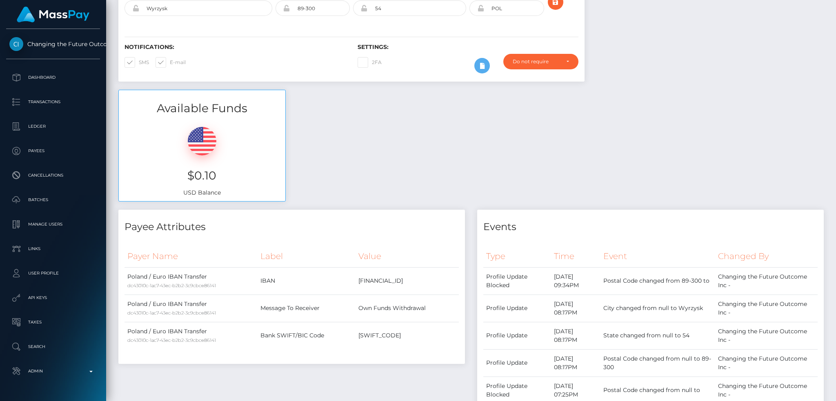
scroll to position [0, 0]
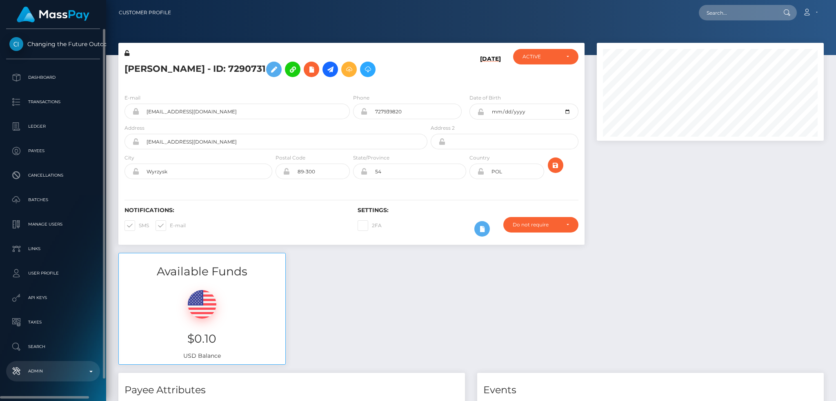
click at [49, 377] on p "Admin" at bounding box center [52, 371] width 87 height 12
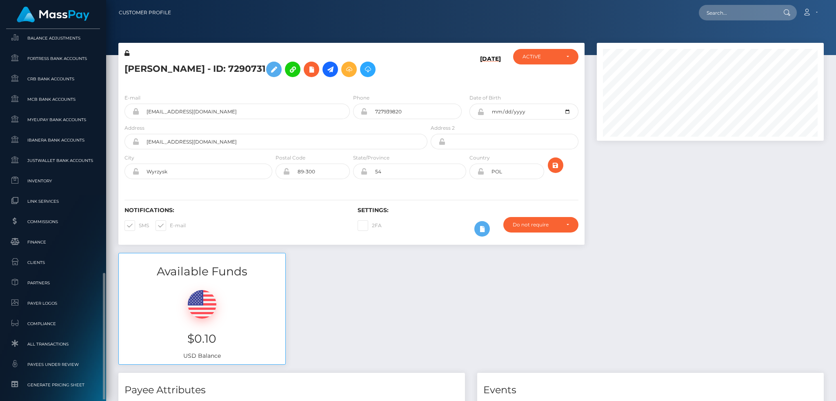
scroll to position [478, 0]
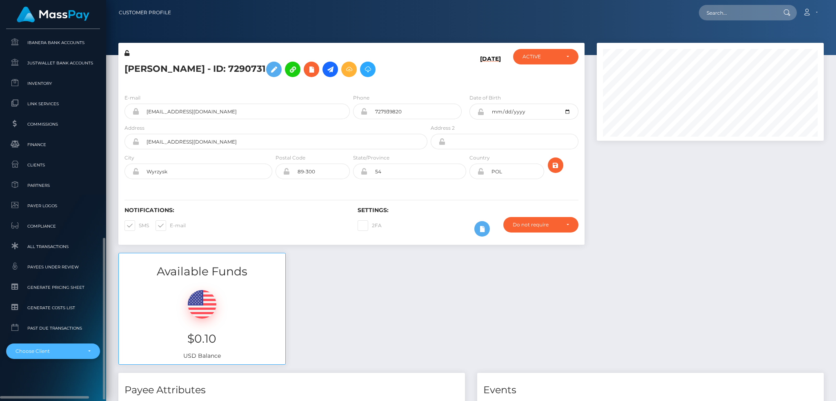
click at [54, 352] on div "Choose Client" at bounding box center [49, 351] width 66 height 7
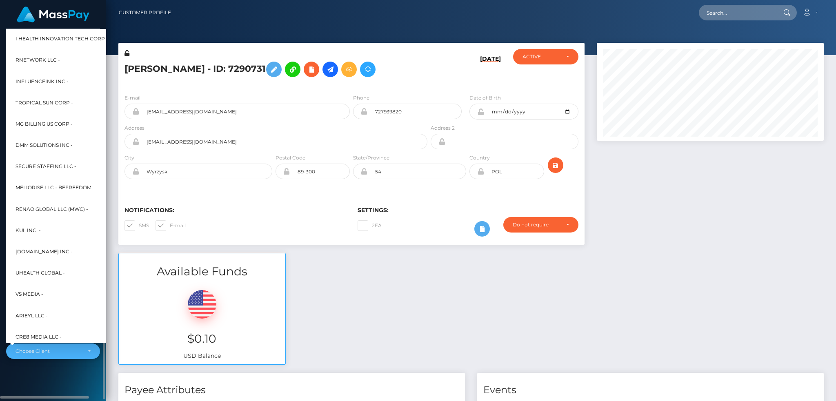
scroll to position [245, 0]
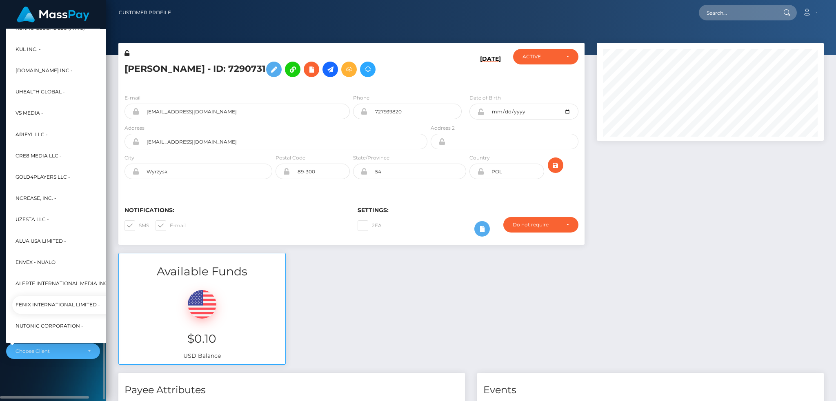
click at [64, 305] on span "Fenix International Limited -" at bounding box center [58, 305] width 85 height 11
select select "26"
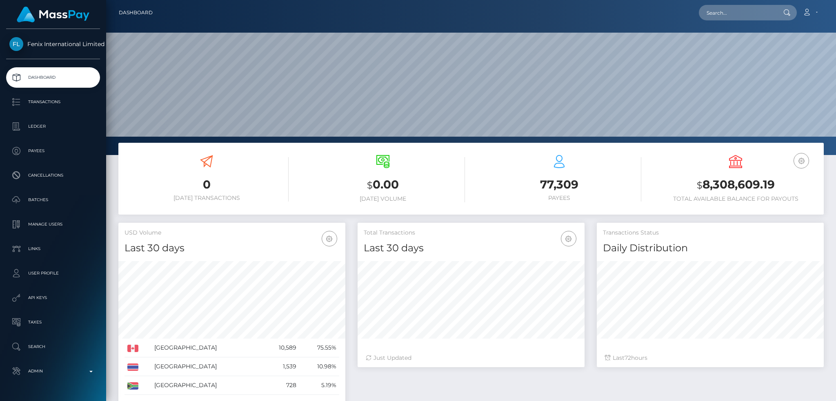
scroll to position [145, 227]
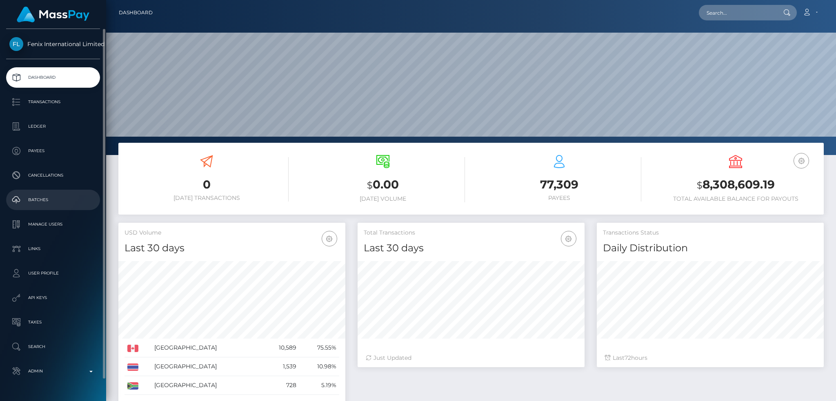
click at [49, 197] on p "Batches" at bounding box center [52, 200] width 87 height 12
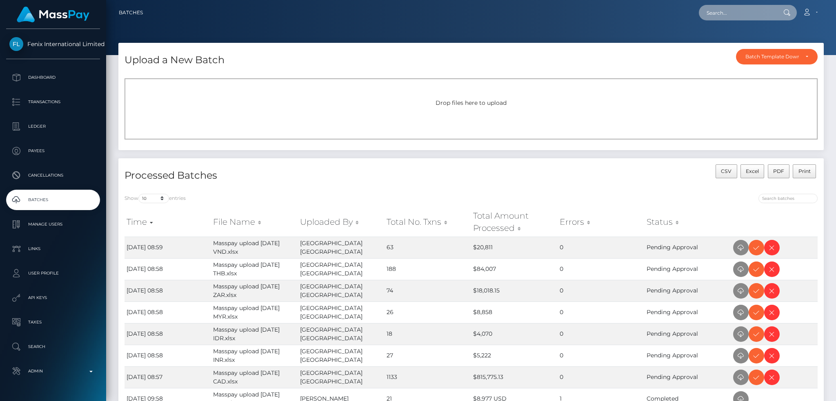
drag, startPoint x: 717, startPoint y: 14, endPoint x: 663, endPoint y: 13, distance: 54.3
click at [718, 14] on input "text" at bounding box center [737, 13] width 77 height 16
paste input "ZACHERY TODD FITZGERALD"
type input "ZACHERY TODD FITZGERALD"
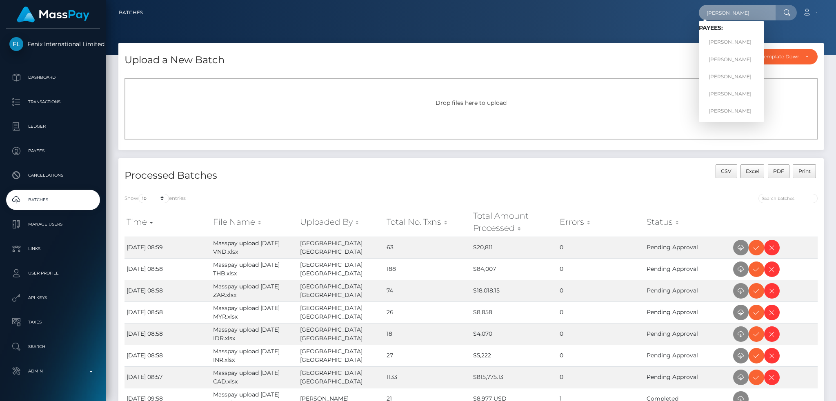
scroll to position [0, 0]
click at [738, 93] on link "ZACHERY TODD FITZGERALD" at bounding box center [731, 93] width 65 height 15
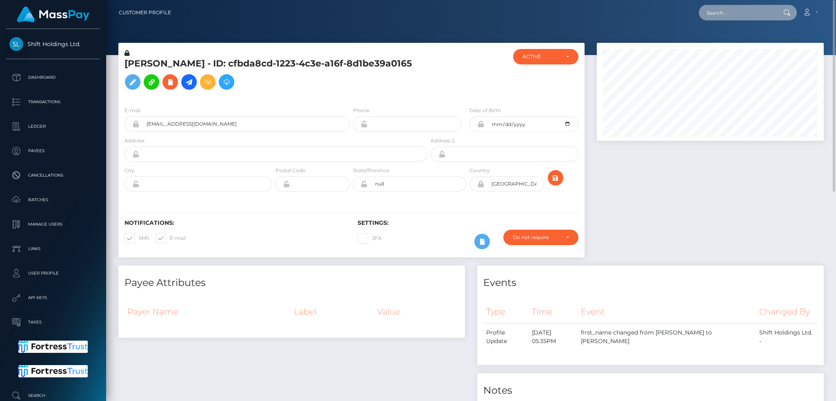
click at [751, 12] on input "text" at bounding box center [737, 13] width 77 height 16
paste input "kiefer@erotiqa.co"
type input "kiefer@erotiqa.co"
click at [739, 40] on link "[PERSON_NAME]" at bounding box center [731, 42] width 65 height 15
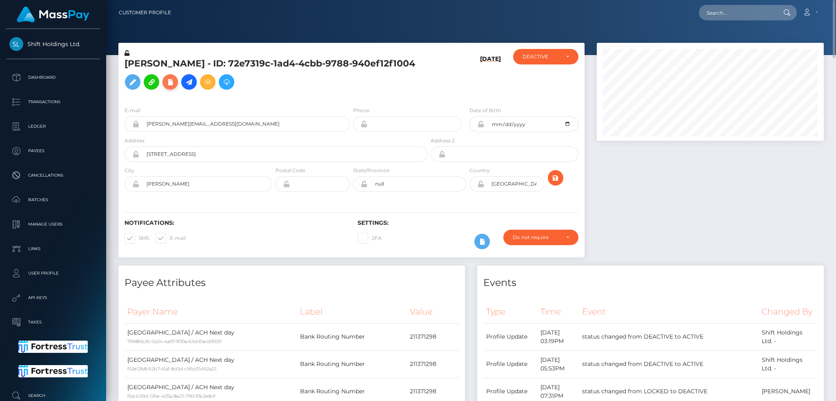
click at [175, 86] on icon at bounding box center [170, 82] width 10 height 10
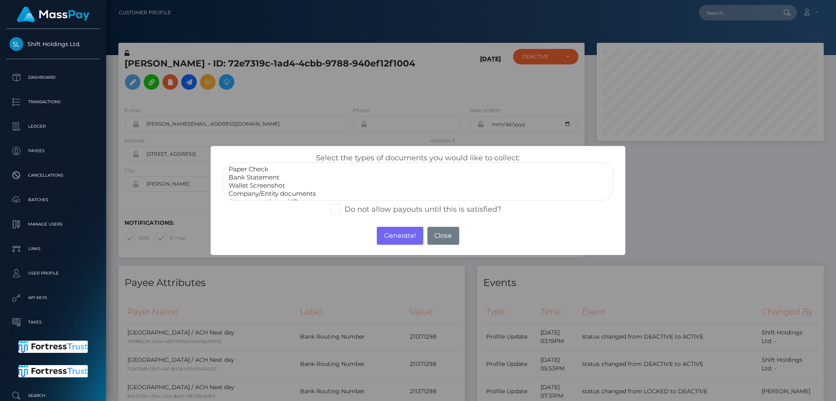
select select "Bank Statement"
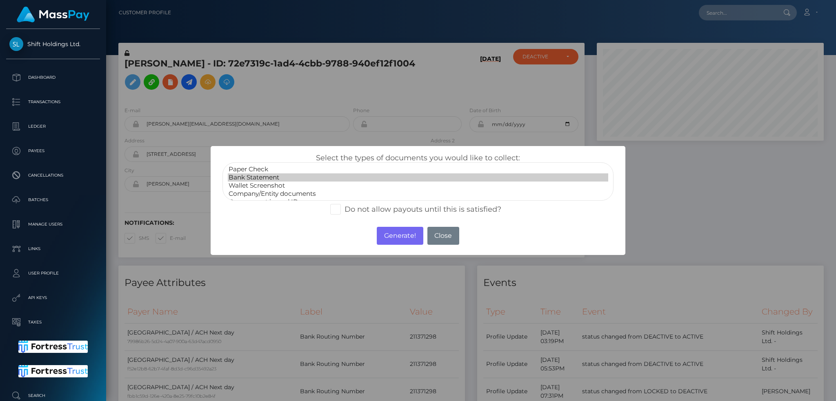
click at [269, 177] on option "Bank Statement" at bounding box center [418, 177] width 380 height 8
click at [392, 233] on button "Generate!" at bounding box center [400, 236] width 46 height 18
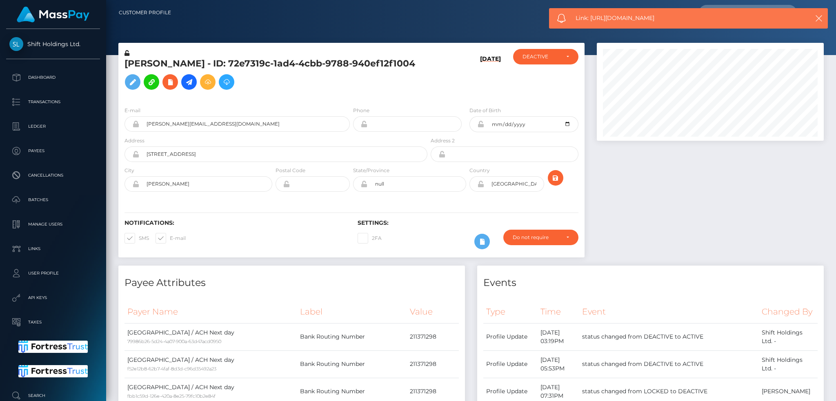
click at [607, 19] on span "Link: [URL][DOMAIN_NAME]" at bounding box center [684, 18] width 217 height 9
copy span "Link: [URL][DOMAIN_NAME]"
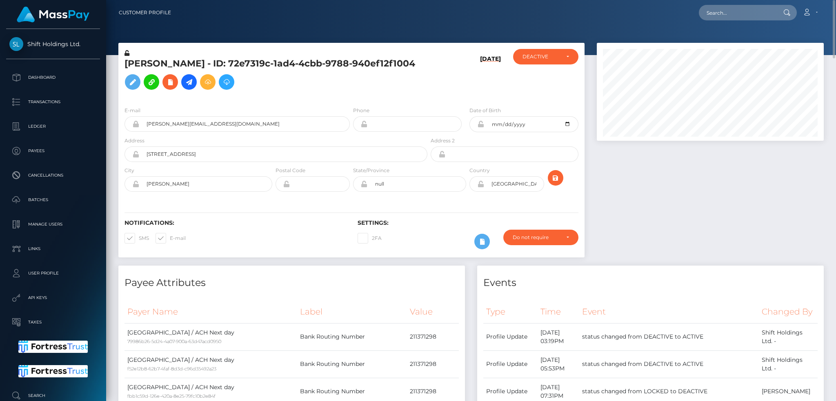
click at [215, 62] on h5 "[PERSON_NAME] - ID: 72e7319c-1ad4-4cbb-9788-940ef12f1004" at bounding box center [274, 76] width 298 height 36
copy h5 "[PERSON_NAME] - ID: 72e7319c-1ad4-4cbb-9788-940ef12f1004"
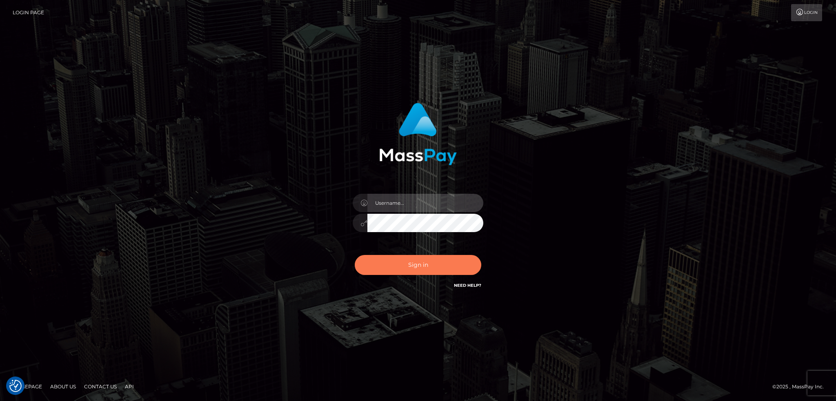
type input "alexstef"
click at [426, 265] on button "Sign in" at bounding box center [418, 265] width 127 height 20
type input "alexstef"
click at [425, 265] on button "Sign in" at bounding box center [418, 265] width 127 height 20
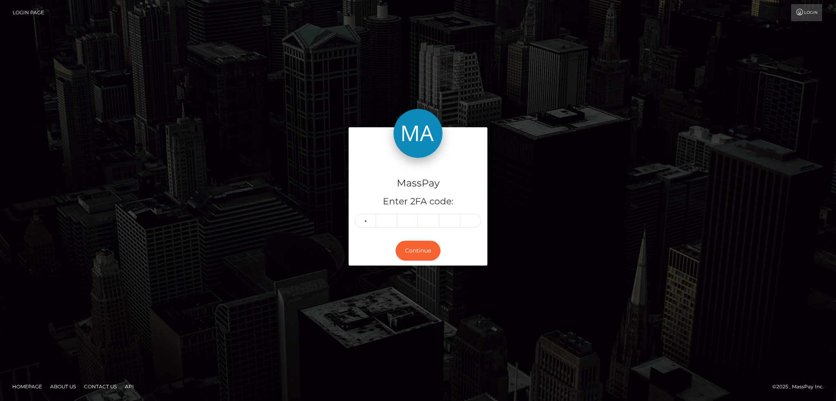
type input "5"
type input "4"
type input "5"
type input "4"
type input "8"
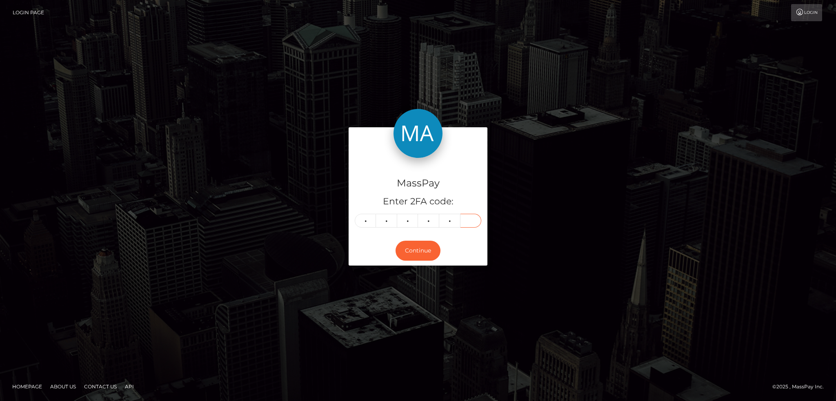
type input "8"
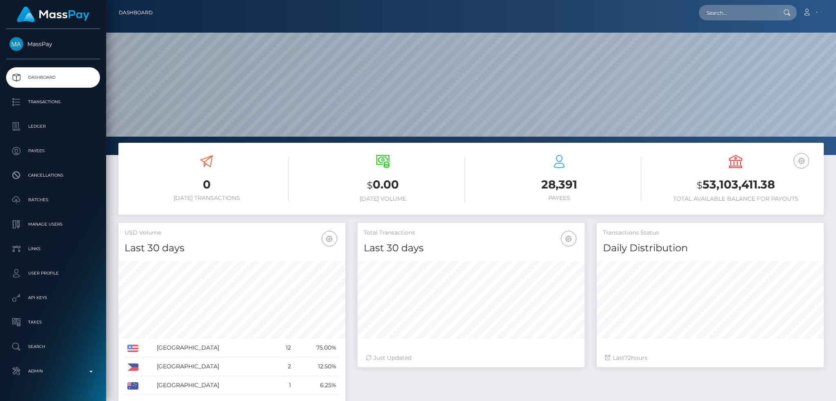
scroll to position [145, 227]
click at [754, 19] on input "text" at bounding box center [737, 13] width 77 height 16
paste input "68d1e0f85d905"
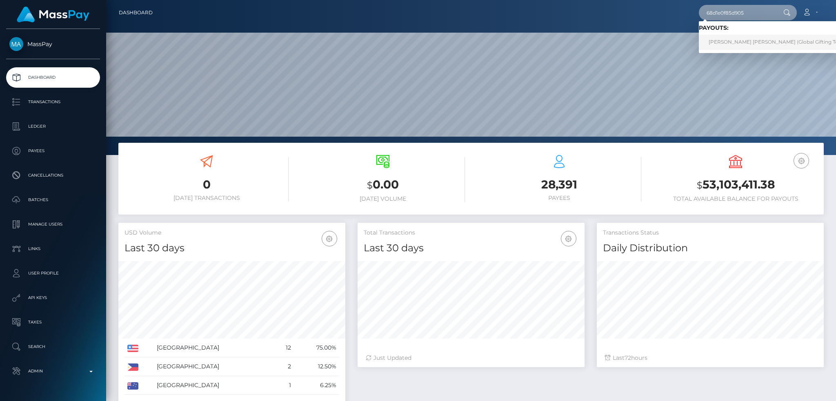
type input "68d1e0f85d905"
click at [736, 40] on link "RODRIGO ALEJANDRO VILLICANA PEREZ (Global Gifting Technologies Inc - Throne)" at bounding box center [803, 42] width 209 height 15
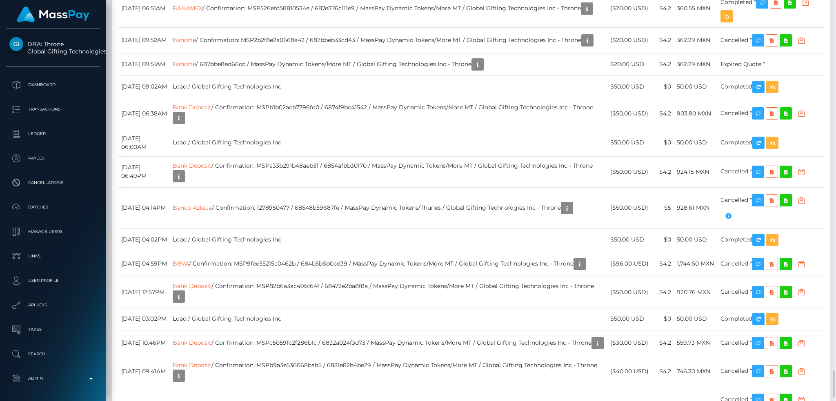
scroll to position [4137, 0]
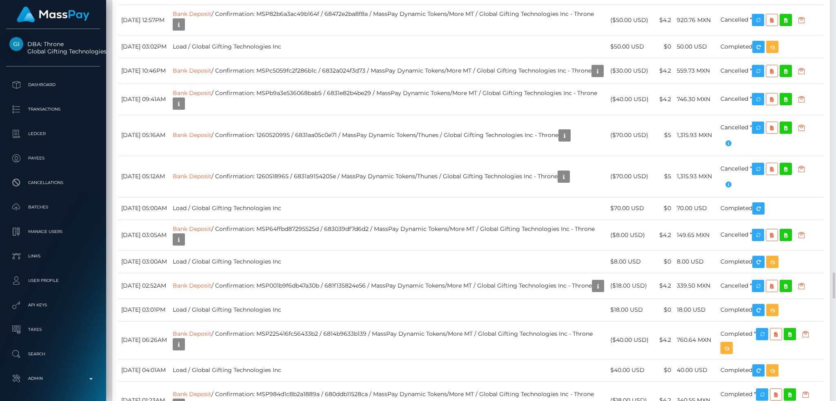
copy tr "Bank Deposit / 68d1e0f85d905 / MassPay Dynamic Tokens/Thunes / Global Gifting T…"
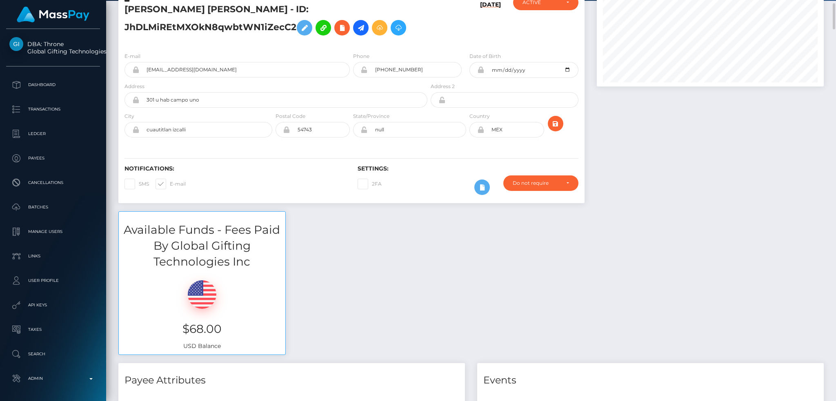
scroll to position [0, 0]
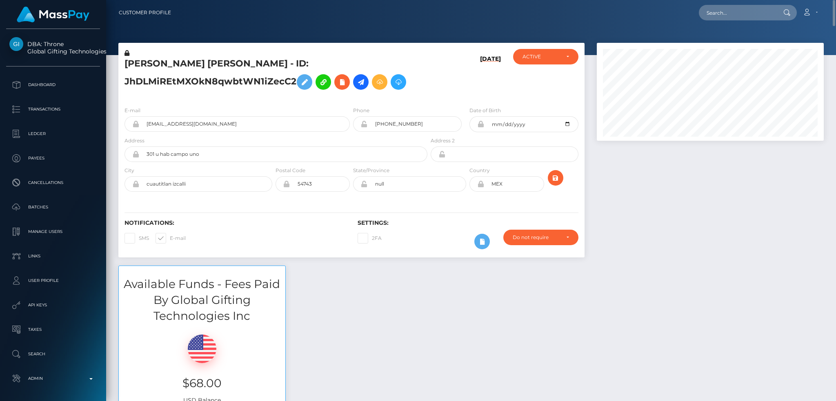
click at [250, 80] on h5 "RODRIGO ALEJANDRO VILLICANA PEREZ - ID: JhDLMiREtMXOkN8qwbtWN1iZecC2" at bounding box center [274, 76] width 298 height 36
copy h5 "JhDLMiREtMXOkN8qwbtWN1iZecC2"
click at [711, 14] on input "text" at bounding box center [737, 13] width 77 height 16
paste input "828126489747677184_2"
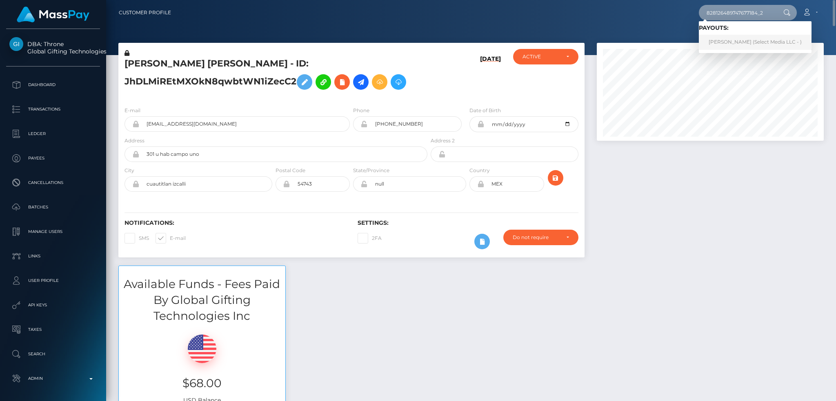
type input "828126489747677184_2"
click at [747, 39] on link "cristina medina (Select Media LLC - )" at bounding box center [755, 42] width 113 height 15
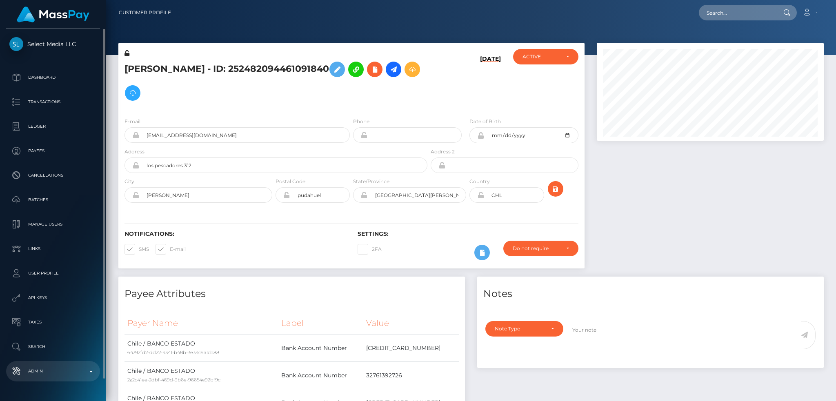
click at [69, 371] on p "Admin" at bounding box center [52, 371] width 87 height 12
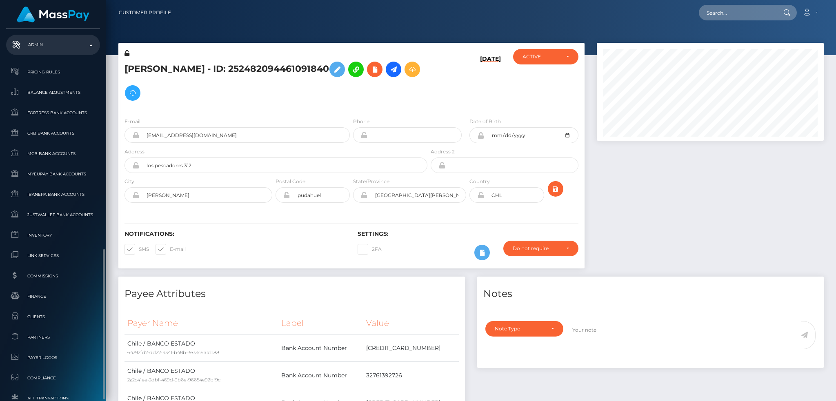
scroll to position [478, 0]
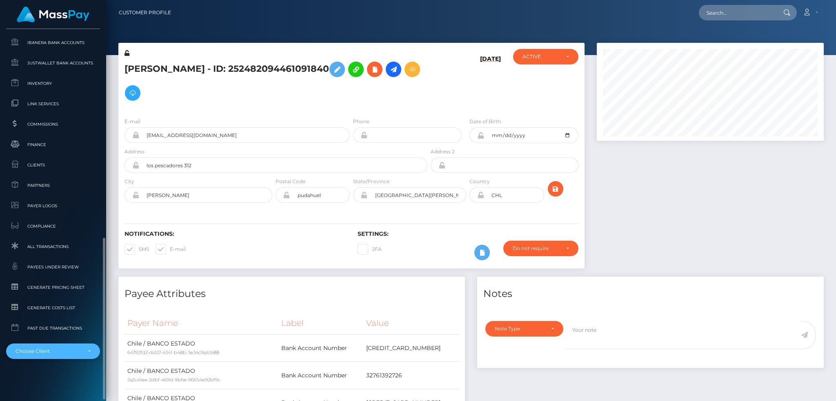
click at [64, 355] on div "Choose Client" at bounding box center [53, 352] width 94 height 16
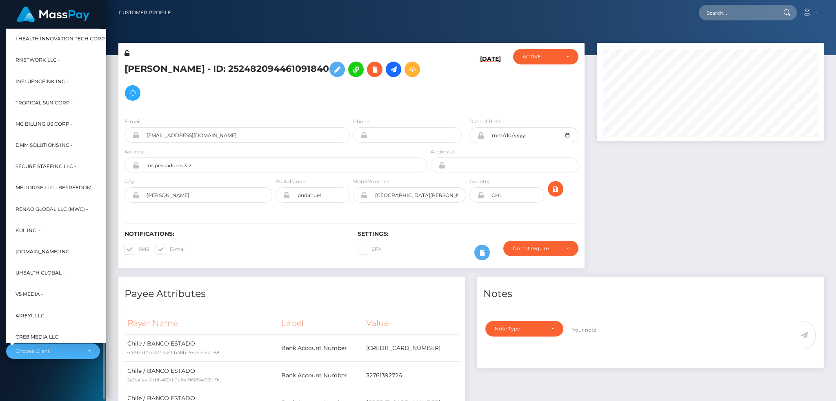
scroll to position [245, 0]
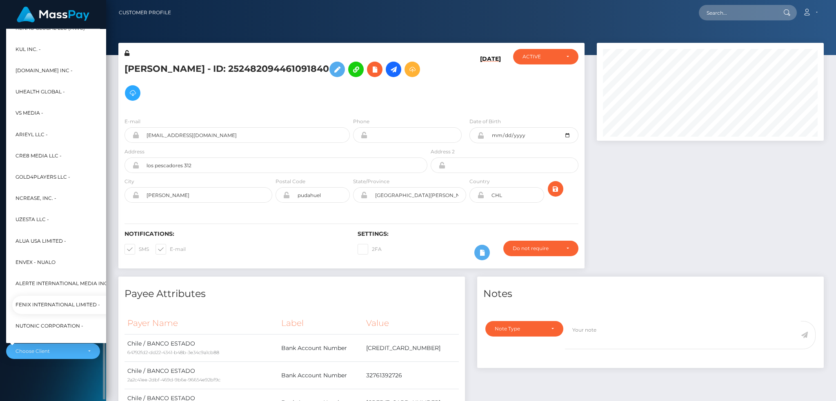
click at [69, 301] on span "Fenix International Limited -" at bounding box center [58, 305] width 85 height 11
select select "26"
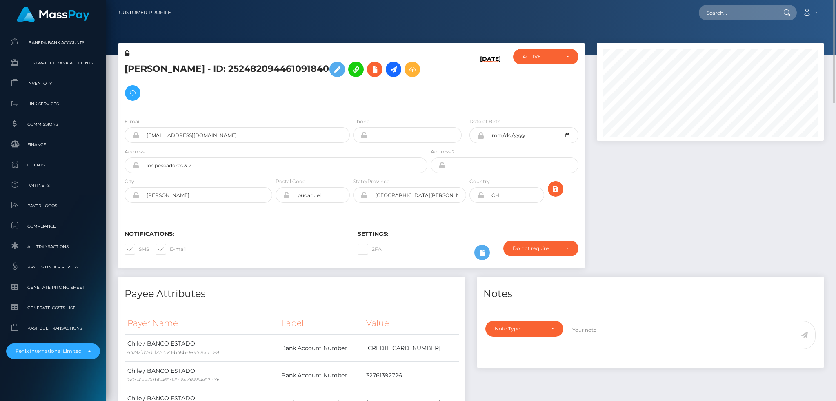
click at [681, 182] on div at bounding box center [710, 160] width 239 height 234
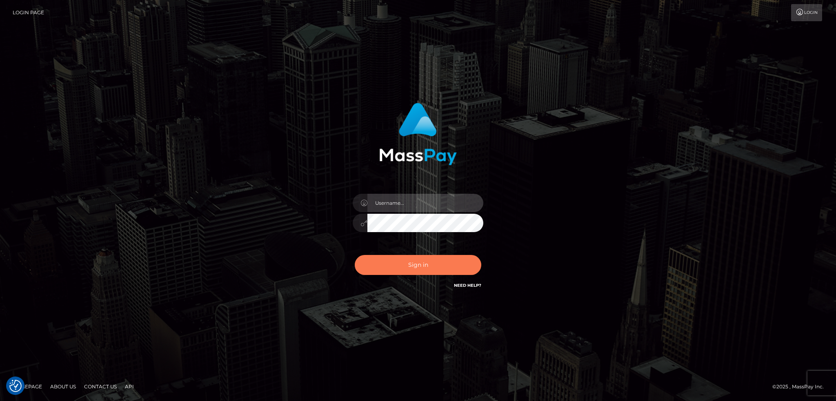
type input "alexstef"
click at [414, 256] on button "Sign in" at bounding box center [418, 265] width 127 height 20
type input "alexstef"
click at [405, 256] on button "Sign in" at bounding box center [418, 265] width 127 height 20
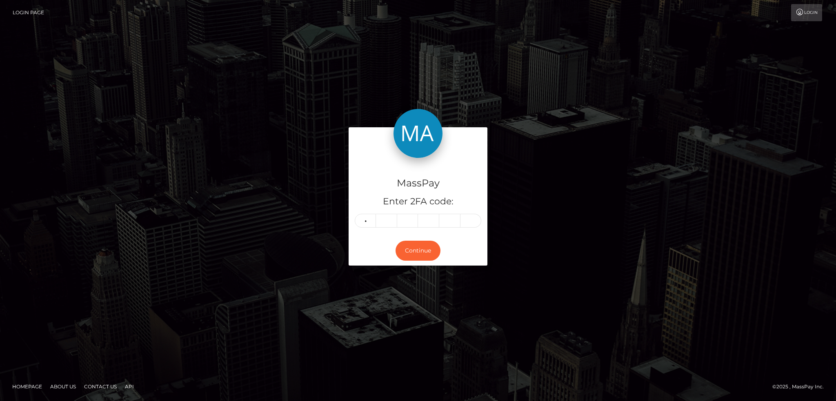
type input "0"
type input "6"
type input "4"
type input "1"
type input "9"
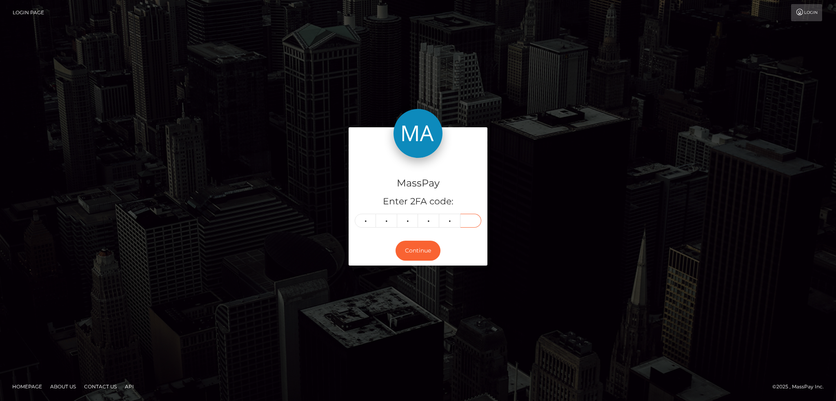
type input "4"
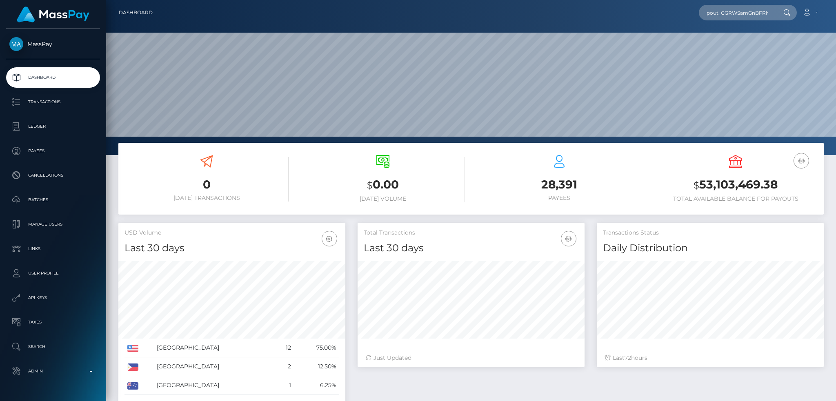
scroll to position [0, 2]
type input "pout_CGRWSamGnBFRN"
click at [738, 40] on link "Robotics Srl (Whop Inc - )" at bounding box center [740, 42] width 82 height 15
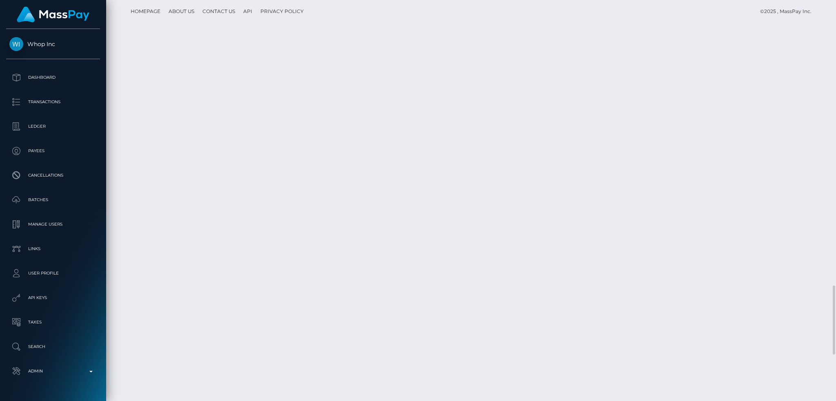
scroll to position [1774, 0]
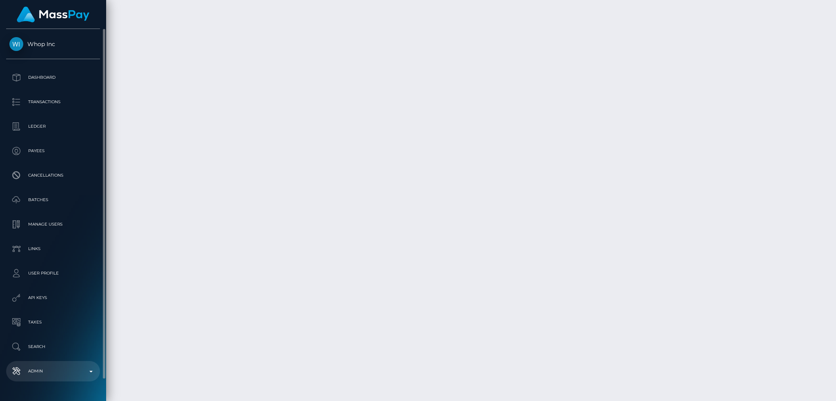
click at [71, 367] on p "Admin" at bounding box center [52, 371] width 87 height 12
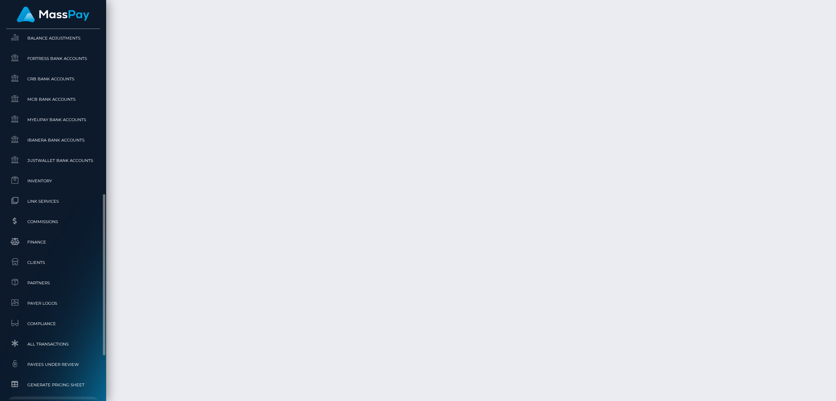
scroll to position [478, 0]
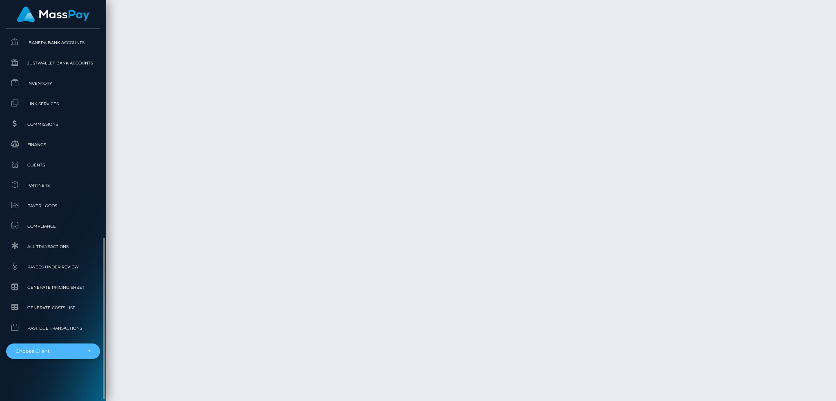
click at [68, 345] on div "Choose Client" at bounding box center [53, 352] width 94 height 16
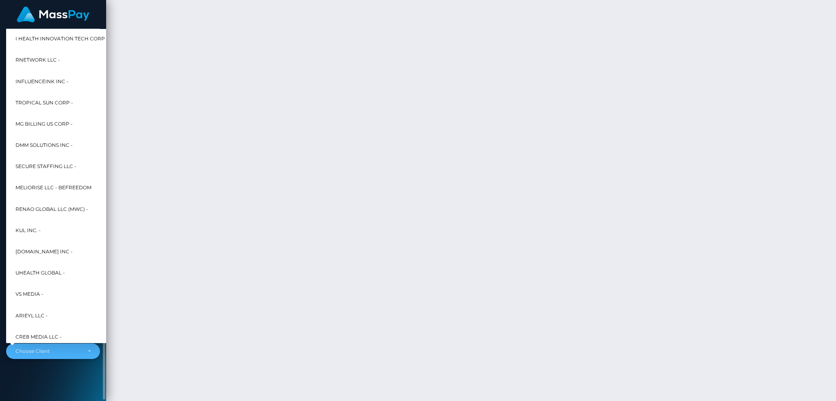
scroll to position [245, 0]
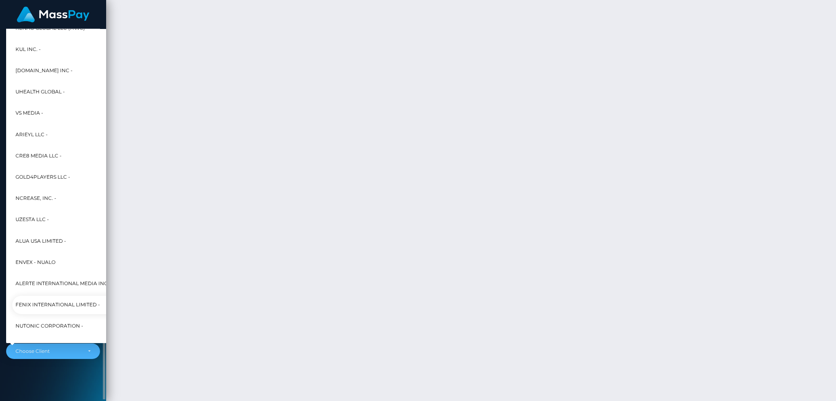
click at [65, 304] on span "Fenix International Limited -" at bounding box center [58, 305] width 85 height 11
select select "26"
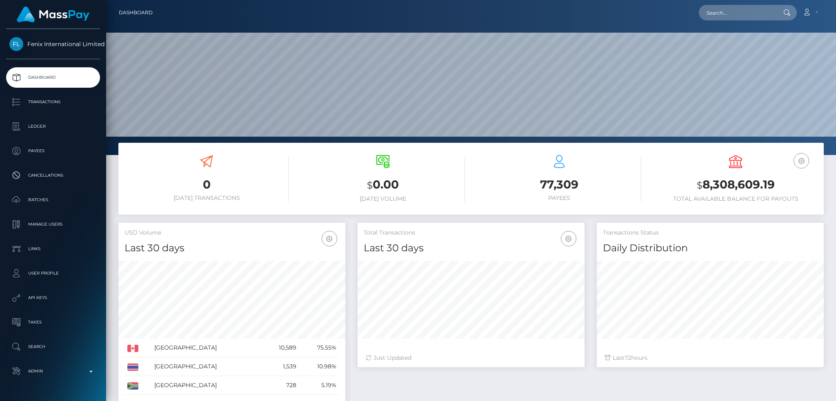
scroll to position [155, 730]
click at [724, 11] on input "text" at bounding box center [737, 13] width 77 height 16
paste input "102412"
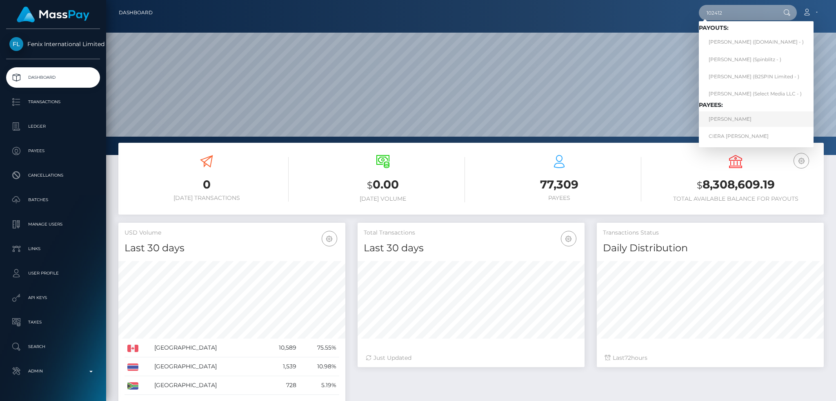
type input "102412"
click at [737, 122] on link "NATALIA MONTER" at bounding box center [756, 118] width 115 height 15
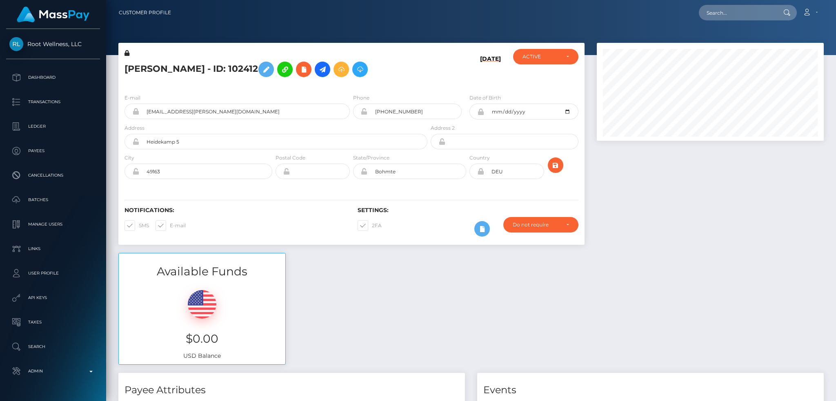
scroll to position [98, 227]
click at [372, 226] on span at bounding box center [372, 225] width 0 height 6
click at [372, 226] on input "2FA" at bounding box center [374, 222] width 5 height 5
checkbox input "false"
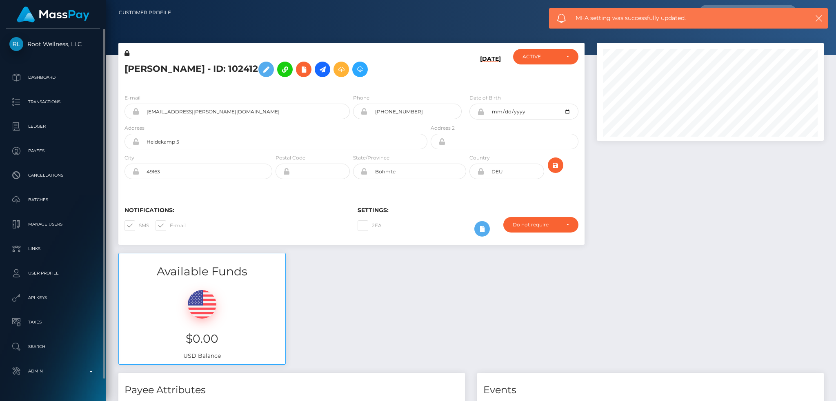
click at [64, 360] on ul "Dashboard Transactions Ledger Payees Cancellations Batches Links" at bounding box center [53, 224] width 106 height 314
drag, startPoint x: 73, startPoint y: 378, endPoint x: 66, endPoint y: 356, distance: 22.8
click at [73, 376] on link "Admin" at bounding box center [53, 371] width 94 height 20
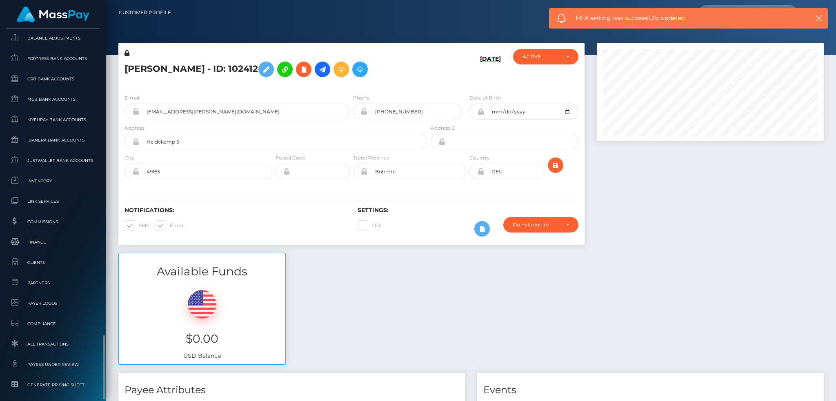
scroll to position [478, 0]
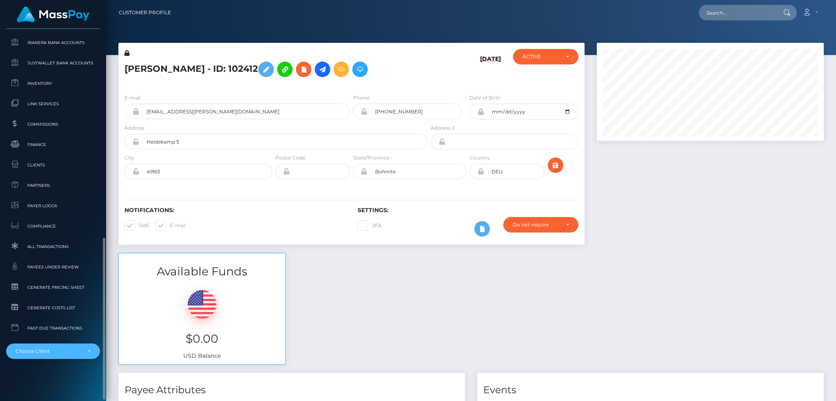
click at [67, 351] on div "Choose Client" at bounding box center [49, 351] width 66 height 7
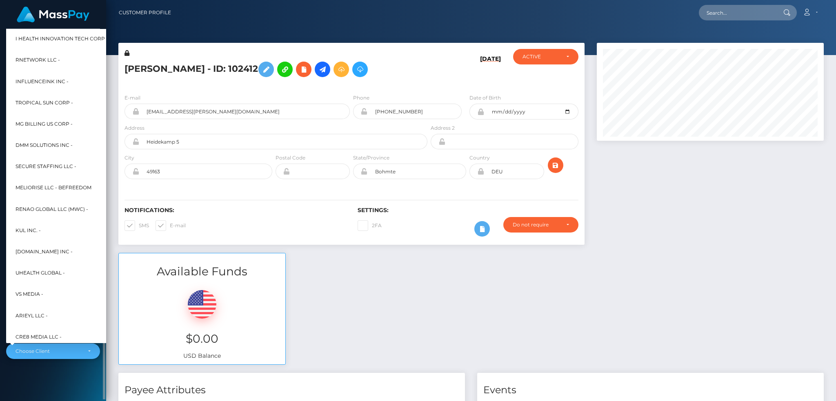
scroll to position [245, 0]
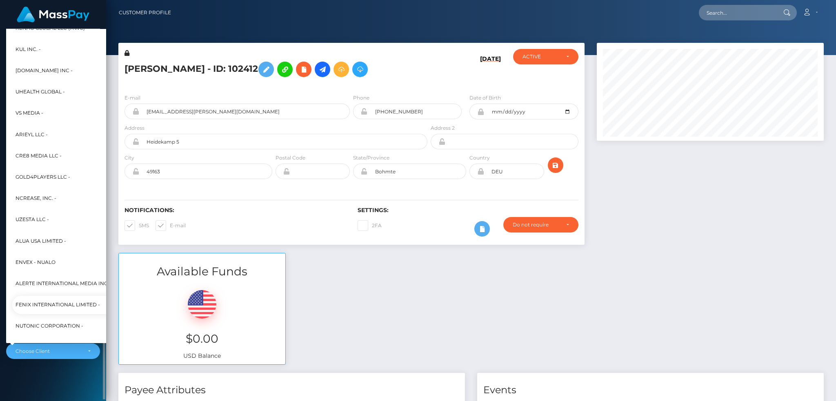
click at [55, 300] on span "Fenix International Limited -" at bounding box center [58, 305] width 85 height 11
select select "26"
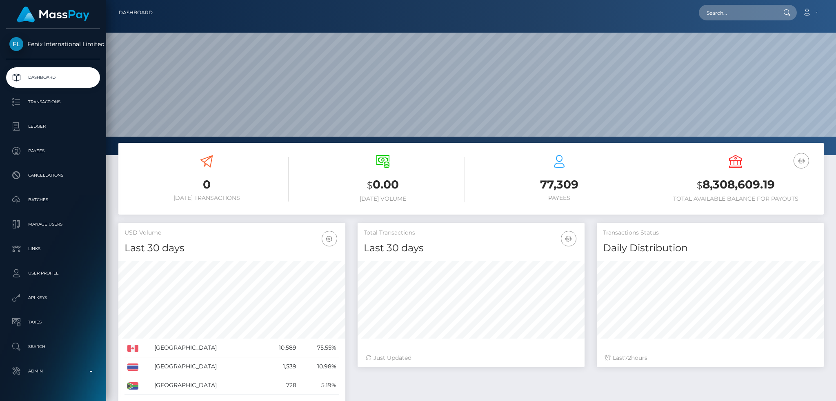
scroll to position [145, 227]
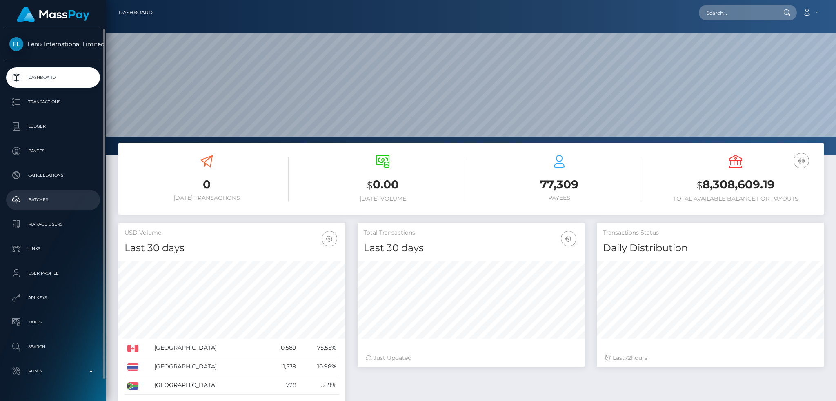
click at [47, 195] on p "Batches" at bounding box center [52, 200] width 87 height 12
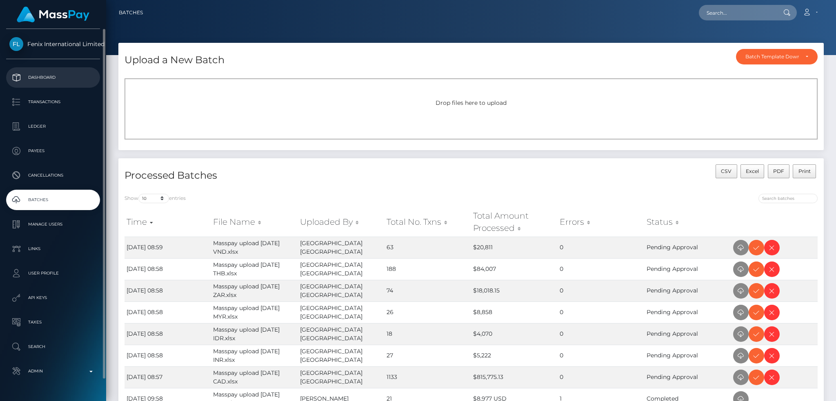
click at [57, 77] on p "Dashboard" at bounding box center [52, 77] width 87 height 12
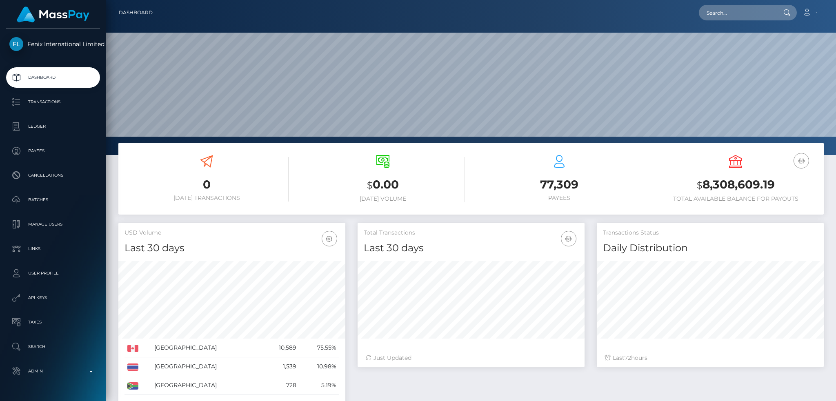
scroll to position [145, 227]
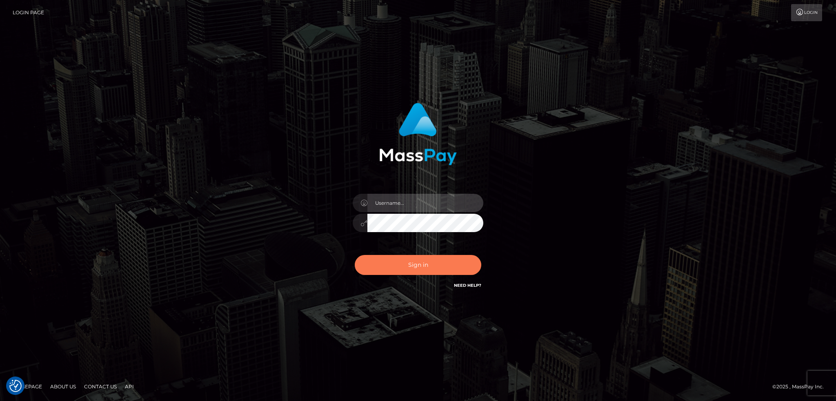
type input "alexstef"
click at [422, 266] on button "Sign in" at bounding box center [418, 265] width 127 height 20
type input "alexstef"
click at [449, 266] on button "Sign in" at bounding box center [418, 265] width 127 height 20
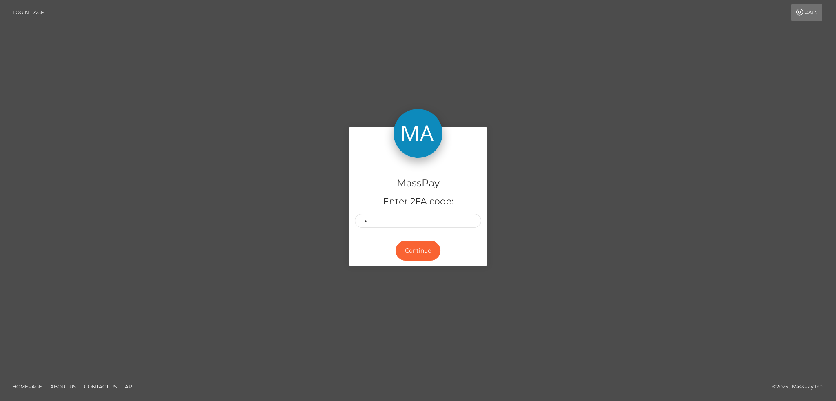
type input "6"
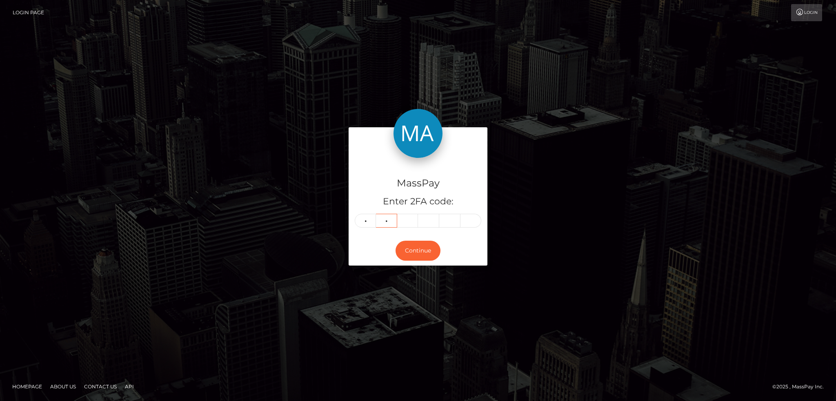
type input "4"
type input "7"
type input "8"
type input "6"
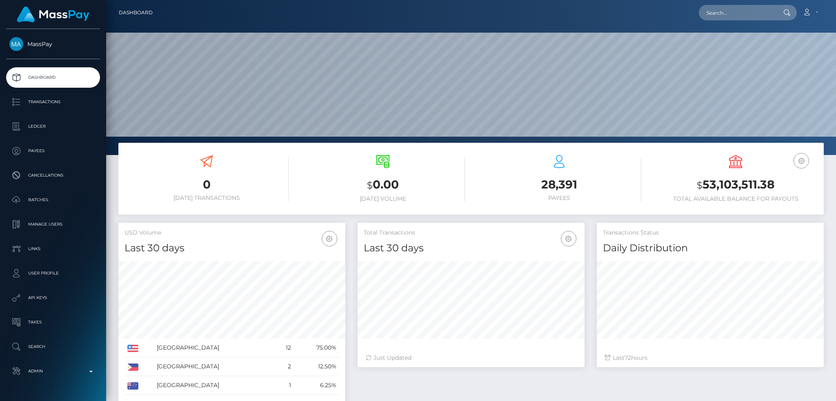
scroll to position [145, 227]
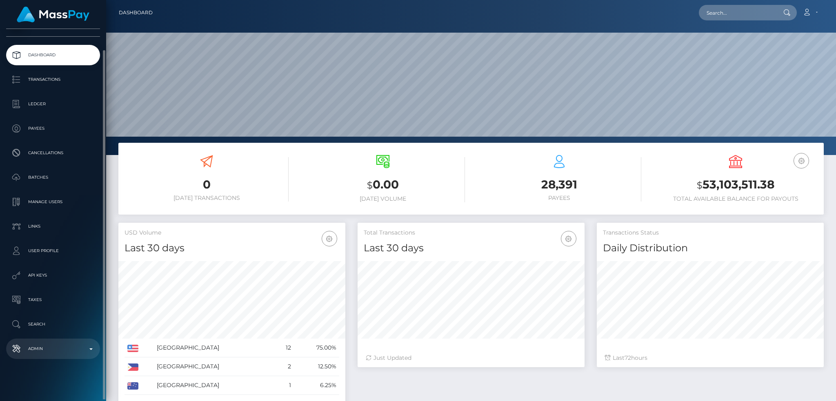
click at [61, 344] on p "Admin" at bounding box center [52, 349] width 87 height 12
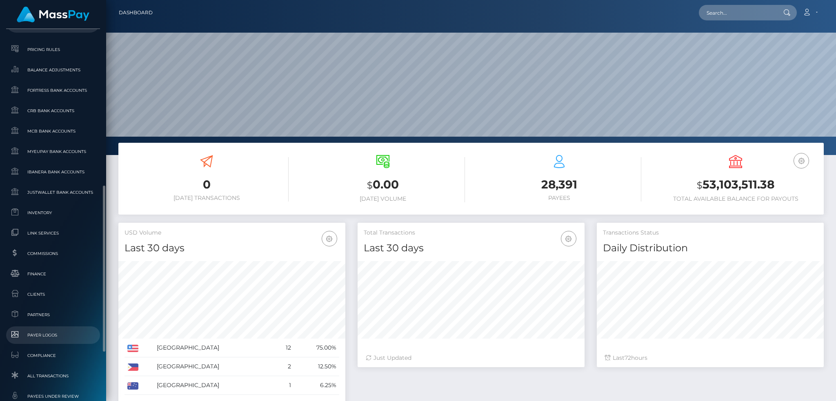
scroll to position [456, 0]
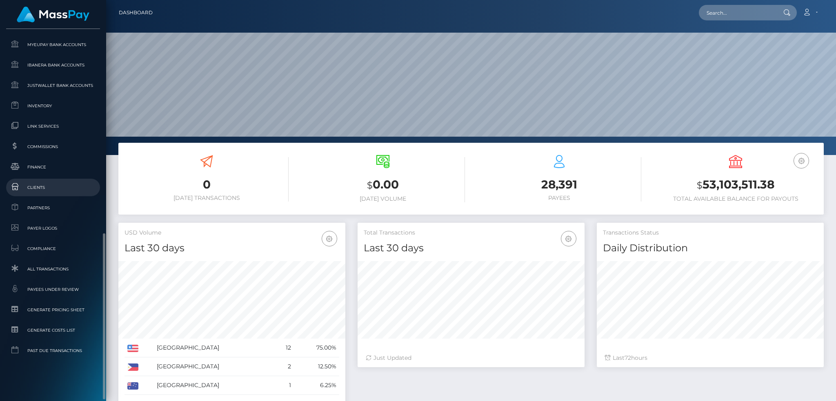
click at [53, 186] on span "Clients" at bounding box center [52, 187] width 87 height 9
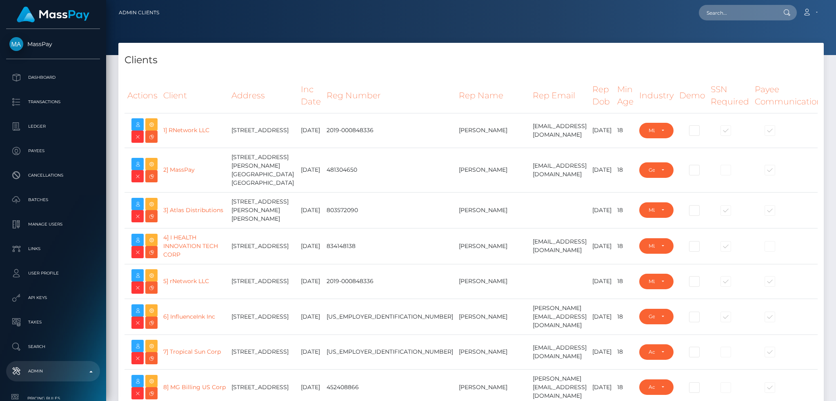
select select "223"
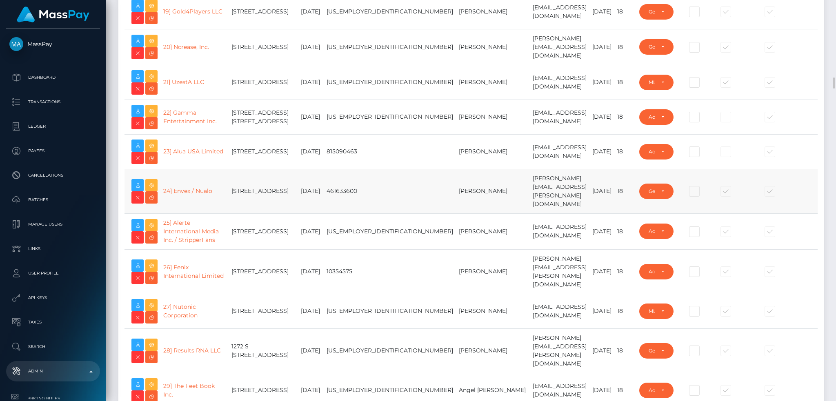
scroll to position [816, 0]
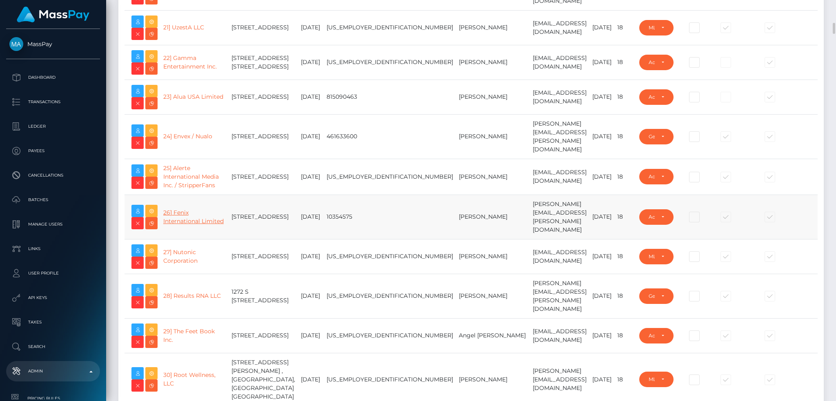
click at [187, 225] on link "26] Fenix International Limited" at bounding box center [193, 217] width 60 height 16
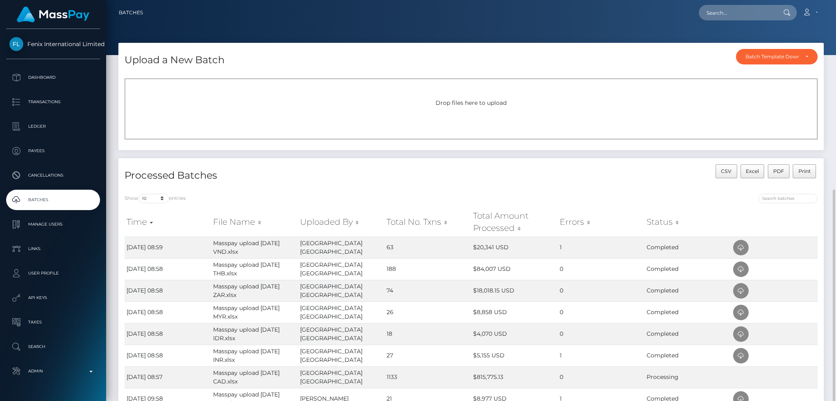
scroll to position [134, 0]
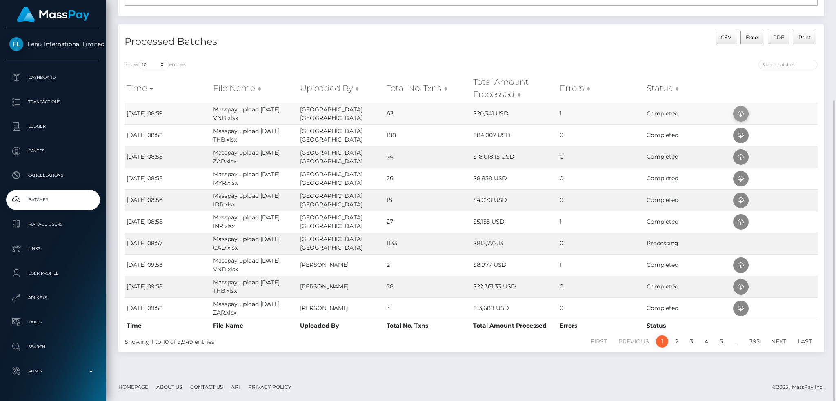
click at [745, 113] on icon at bounding box center [741, 114] width 10 height 10
click at [741, 225] on icon at bounding box center [741, 222] width 10 height 10
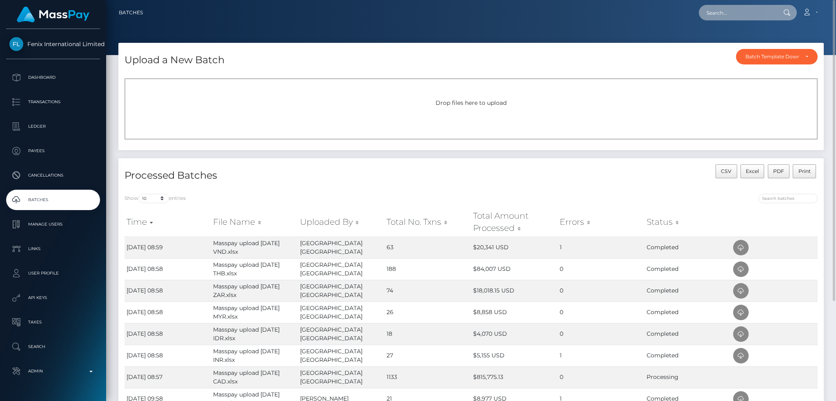
click at [741, 12] on input "text" at bounding box center [737, 13] width 77 height 16
paste input "403693405"
type input "403693405"
click at [721, 39] on link "M SURESH" at bounding box center [731, 42] width 65 height 15
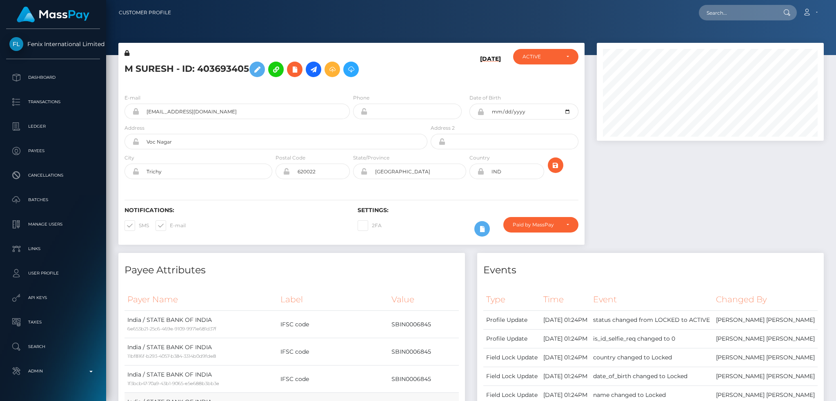
scroll to position [98, 227]
click at [244, 112] on input "[EMAIL_ADDRESS][DOMAIN_NAME]" at bounding box center [244, 112] width 211 height 16
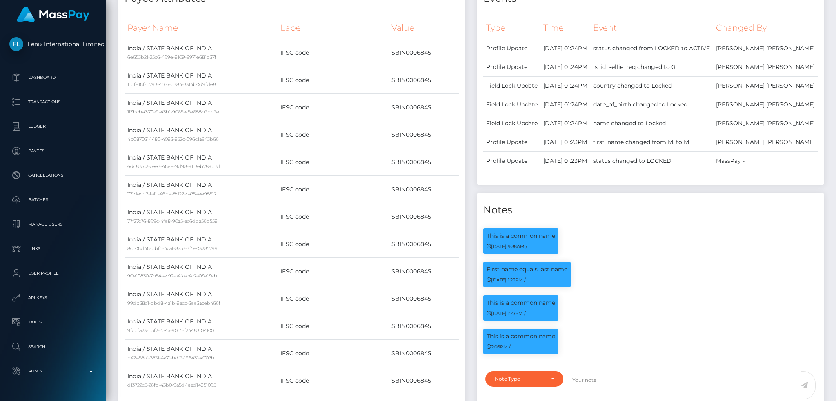
scroll to position [0, 0]
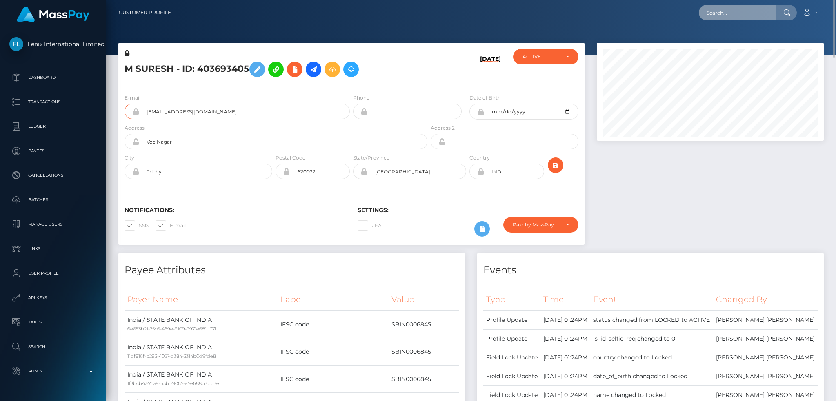
click at [720, 12] on input "text" at bounding box center [737, 13] width 77 height 16
paste input "81587060"
type input "81587060"
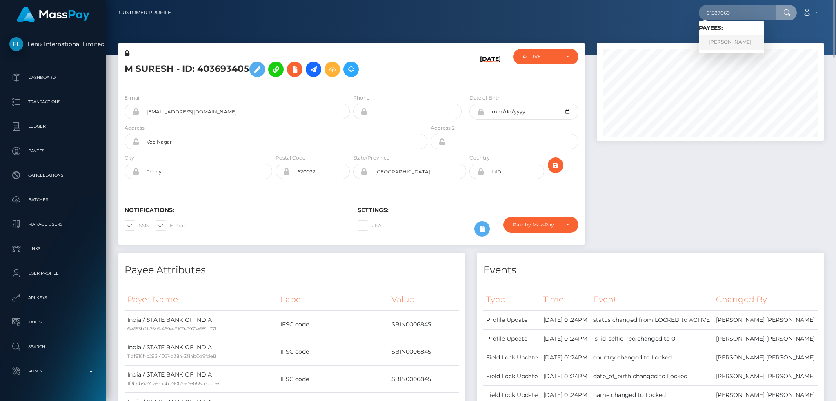
click at [732, 43] on link "ANH HOAI TRAN" at bounding box center [731, 42] width 65 height 15
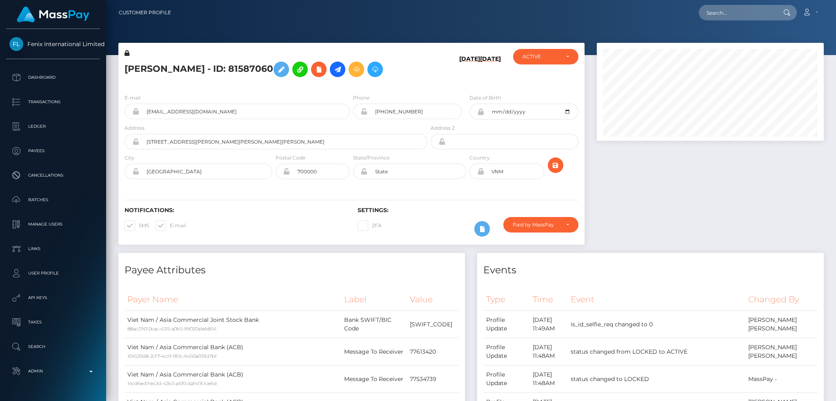
scroll to position [98, 227]
click at [229, 110] on input "tiny.asabae@gmail.com" at bounding box center [244, 112] width 211 height 16
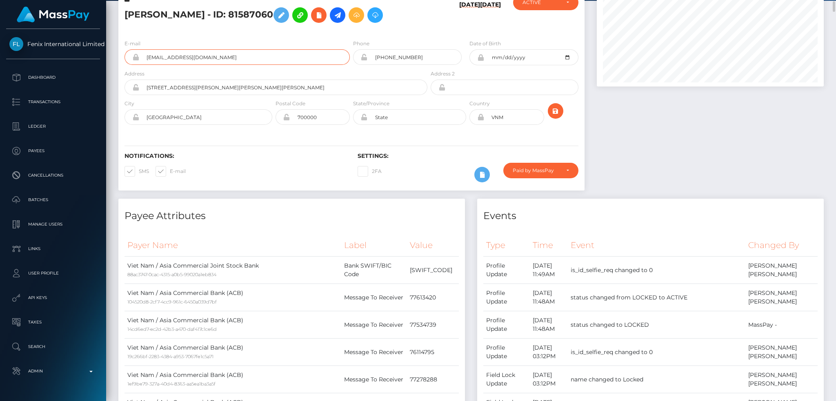
scroll to position [0, 0]
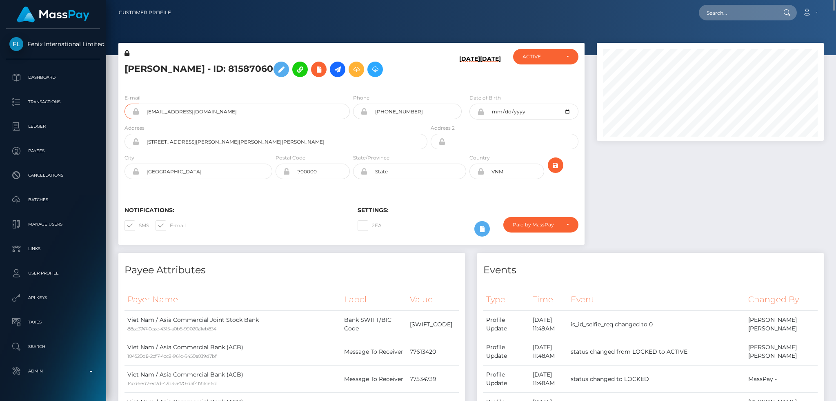
click at [639, 185] on div at bounding box center [710, 148] width 239 height 210
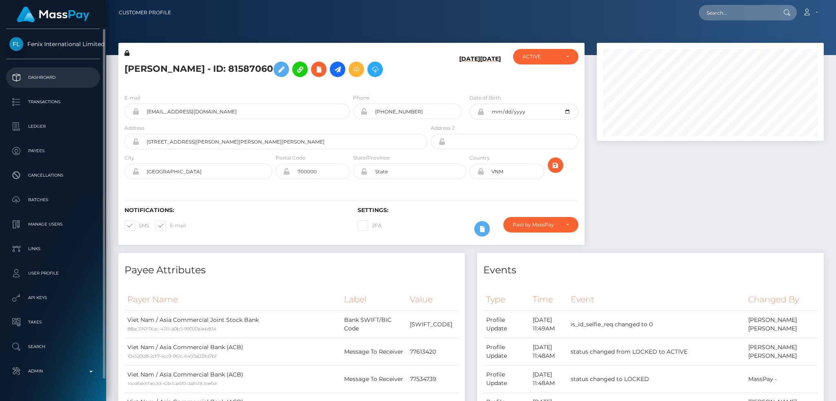
click at [63, 81] on p "Dashboard" at bounding box center [52, 77] width 87 height 12
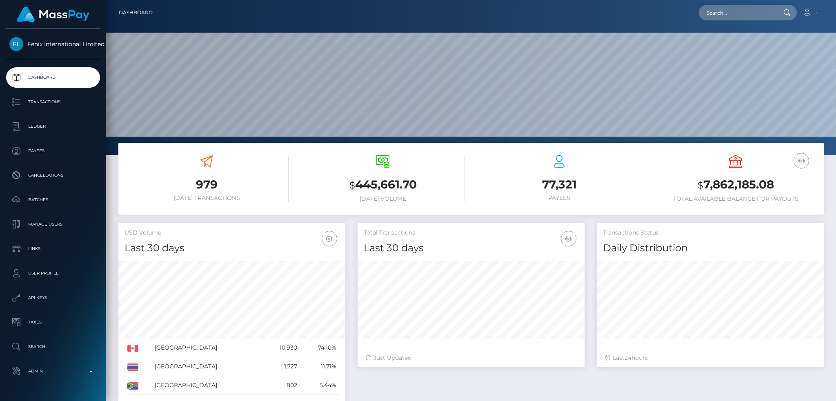
scroll to position [145, 227]
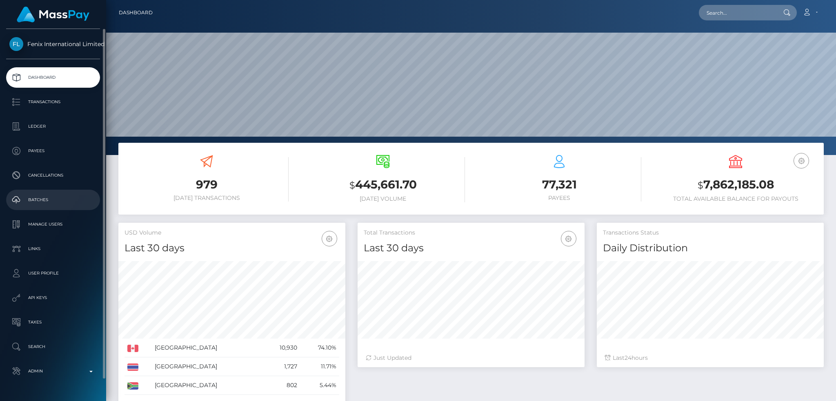
click at [56, 199] on p "Batches" at bounding box center [52, 200] width 87 height 12
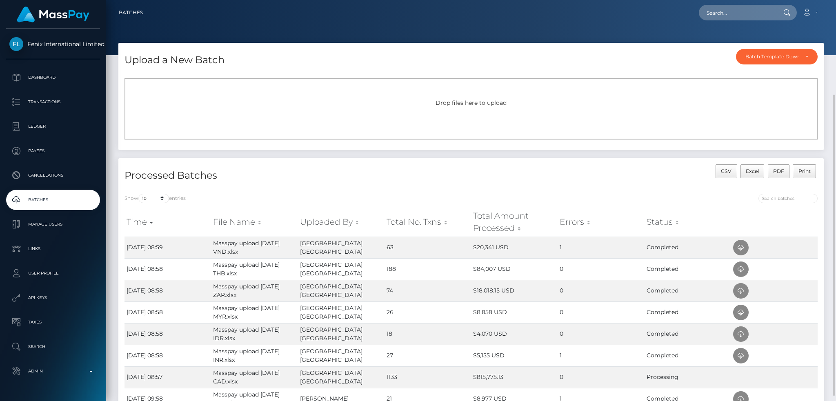
scroll to position [109, 0]
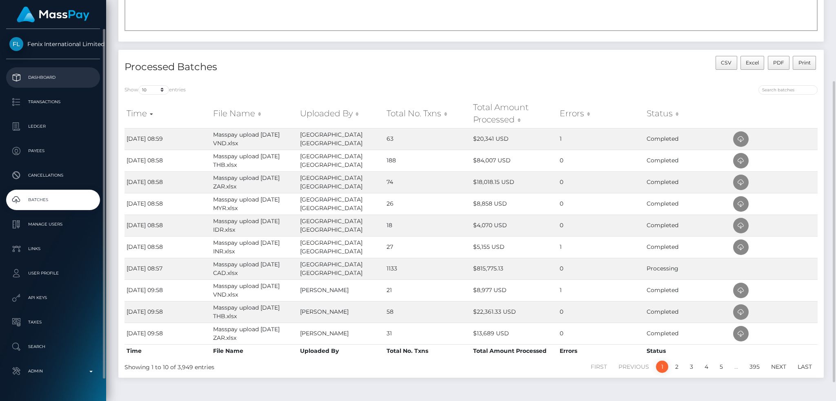
click at [62, 77] on p "Dashboard" at bounding box center [52, 77] width 87 height 12
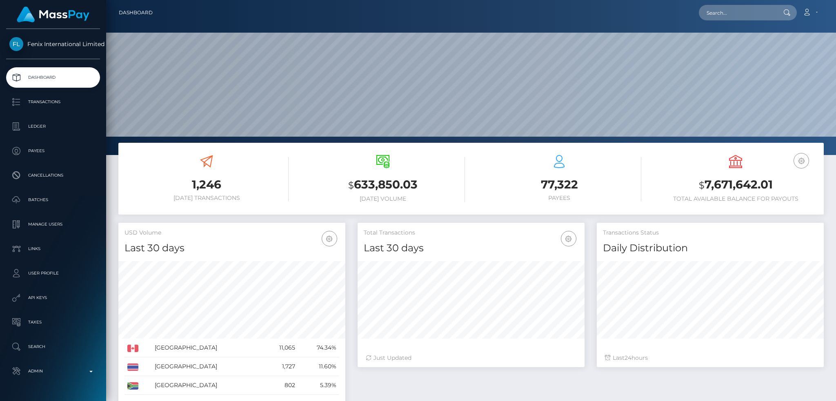
scroll to position [145, 227]
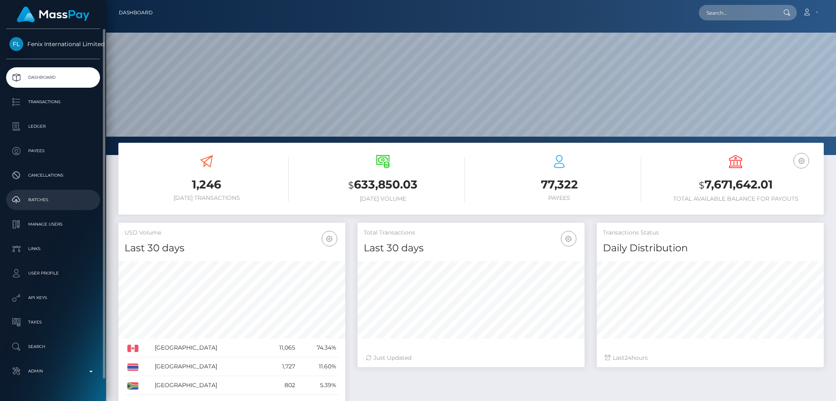
click at [62, 199] on p "Batches" at bounding box center [52, 200] width 87 height 12
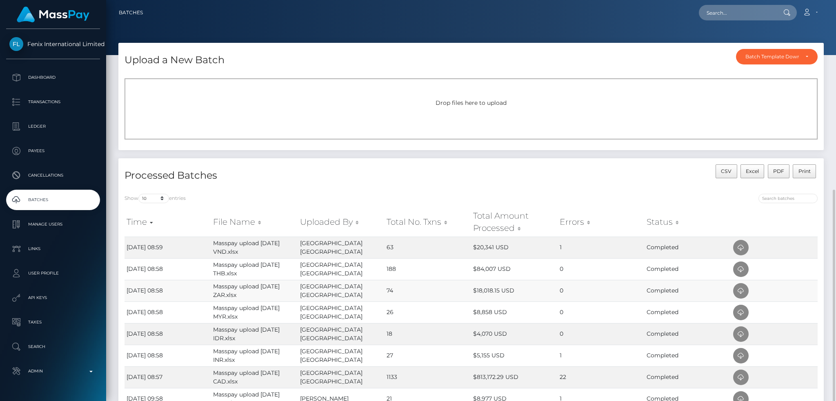
scroll to position [109, 0]
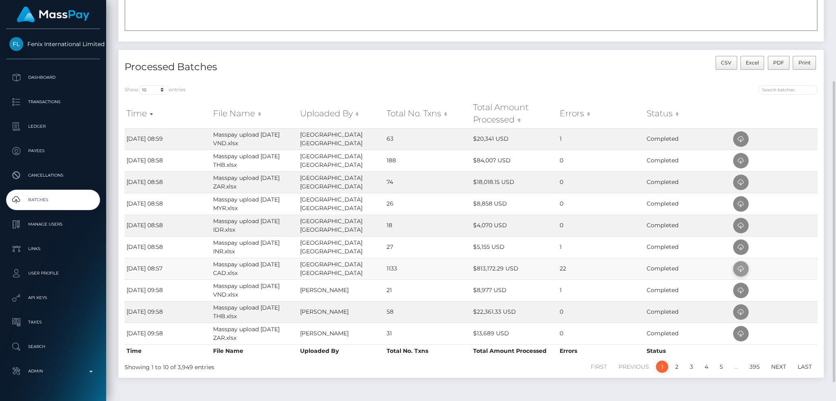
click at [738, 270] on icon at bounding box center [741, 269] width 10 height 10
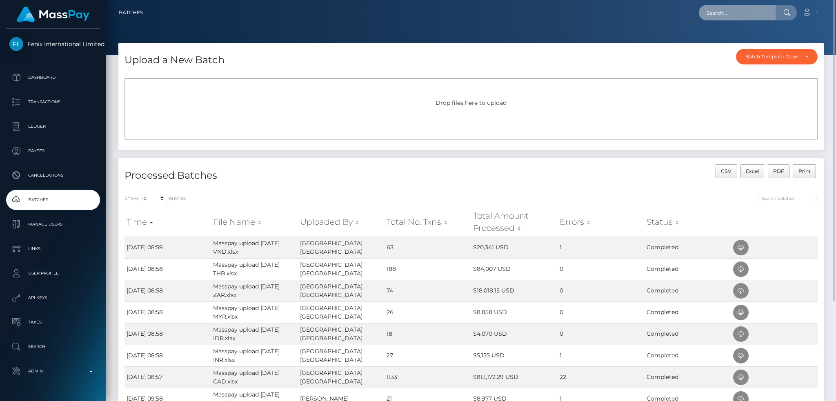
click at [733, 14] on input "text" at bounding box center [737, 13] width 77 height 16
paste input "324001652"
type input "324001652"
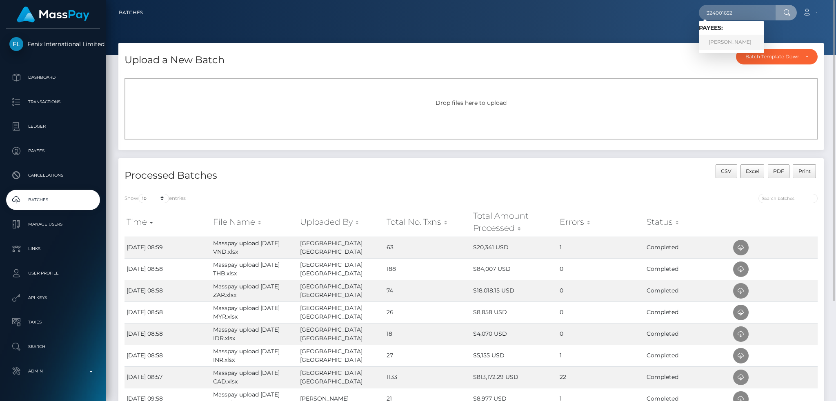
click at [719, 41] on link "Caitlin Mooy" at bounding box center [731, 42] width 65 height 15
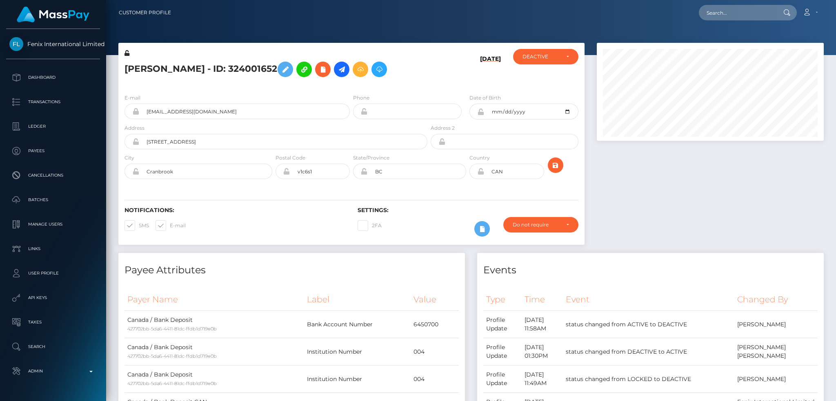
scroll to position [98, 227]
click at [234, 111] on input "[EMAIL_ADDRESS][DOMAIN_NAME]" at bounding box center [244, 112] width 211 height 16
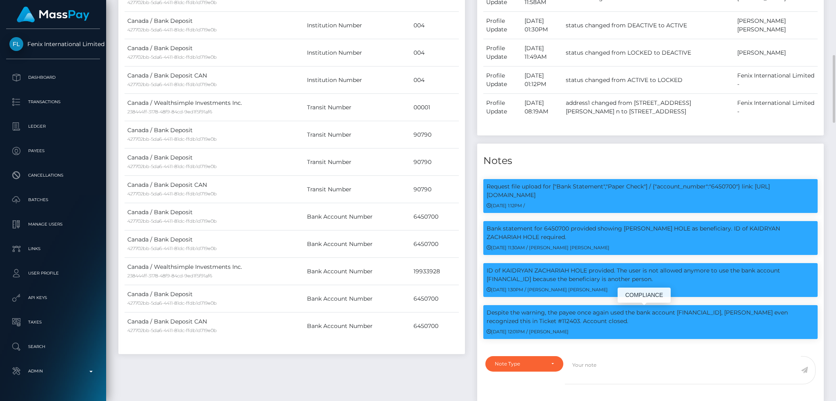
click at [692, 315] on p "Despite the warning, the payee once again used the bank account [FINANCIAL_ID],…" at bounding box center [651, 317] width 328 height 17
click at [720, 187] on p "Request file upload for ["Bank Statement","Paper Check"] / {"account_number":"6…" at bounding box center [651, 190] width 328 height 17
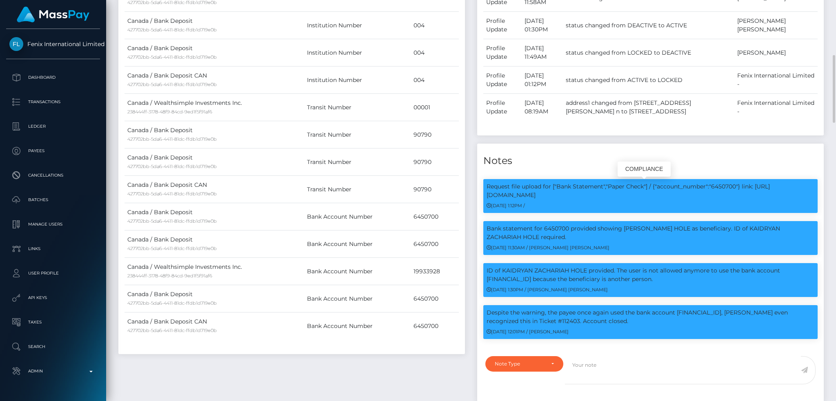
copy p "6450700"
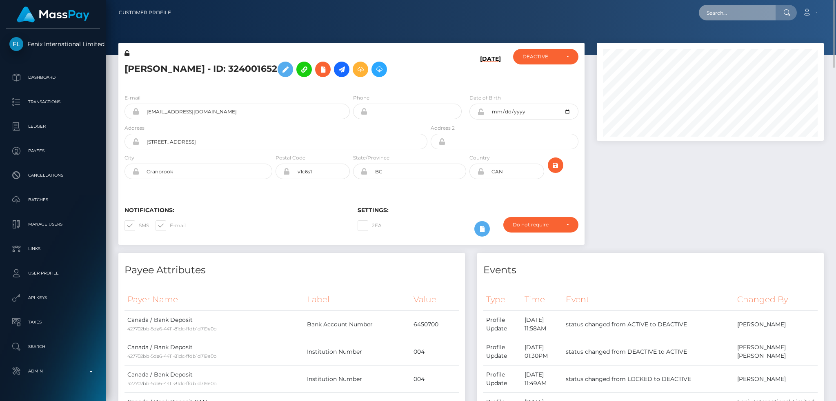
click at [733, 10] on input "text" at bounding box center [737, 13] width 77 height 16
paste input "145599450"
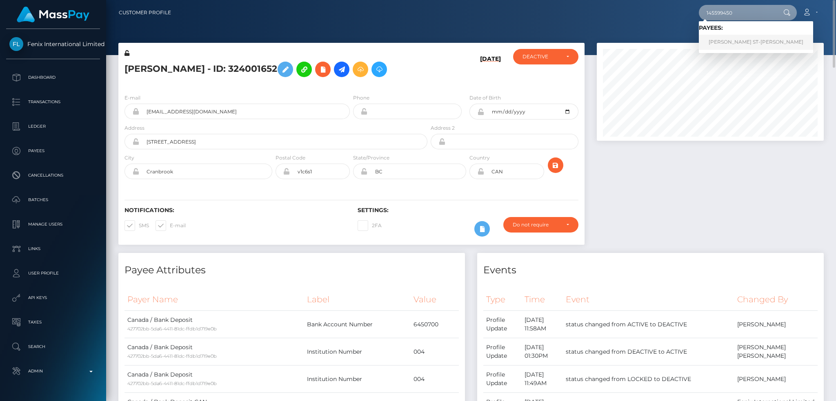
type input "145599450"
drag, startPoint x: 739, startPoint y: 39, endPoint x: 651, endPoint y: 45, distance: 88.4
click at [739, 39] on link "[PERSON_NAME] ST-[PERSON_NAME]" at bounding box center [756, 42] width 114 height 15
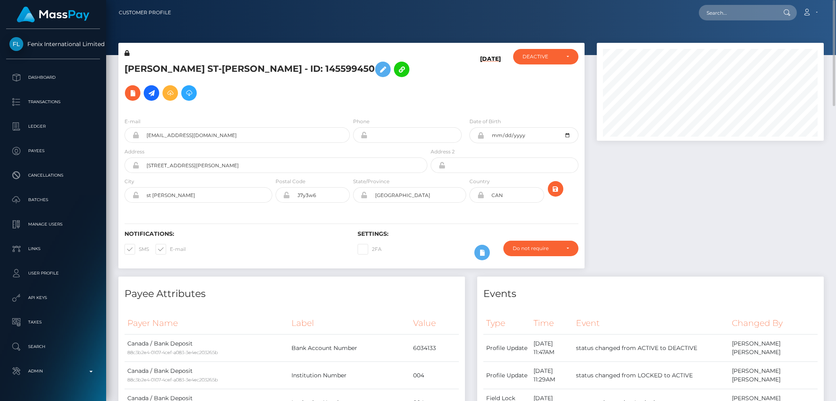
click at [212, 66] on h5 "[PERSON_NAME] ST-[PERSON_NAME] - ID: 145599450" at bounding box center [274, 81] width 298 height 47
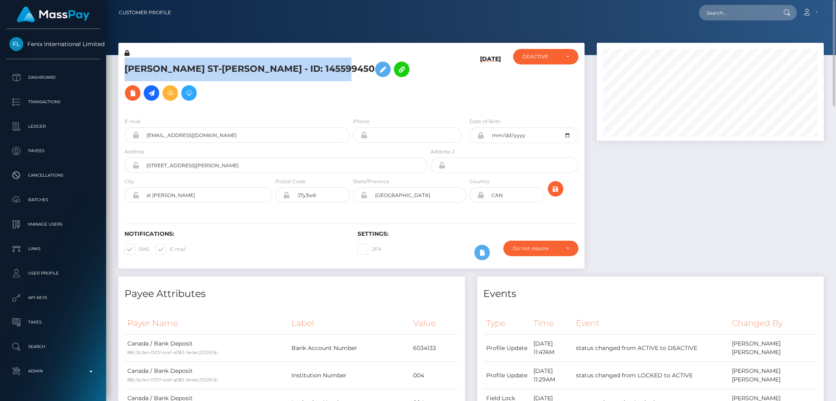
click at [212, 66] on h5 "[PERSON_NAME] ST-[PERSON_NAME] - ID: 145599450" at bounding box center [274, 81] width 298 height 47
copy h5 "[PERSON_NAME] ST-[PERSON_NAME] - ID: 145599450"
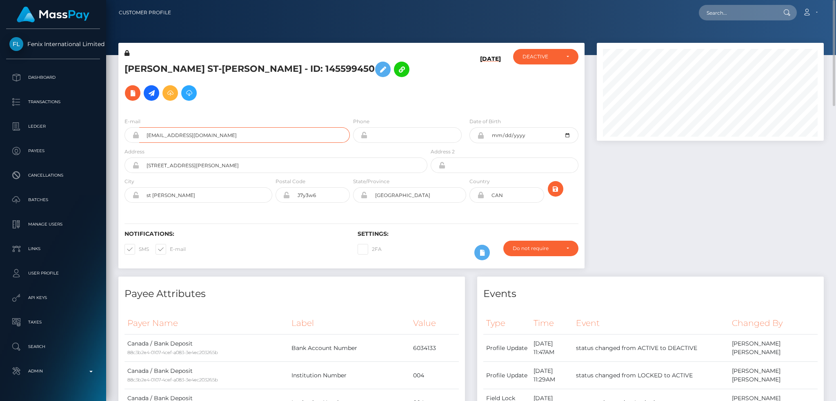
click at [239, 138] on input "[EMAIL_ADDRESS][DOMAIN_NAME]" at bounding box center [244, 135] width 211 height 16
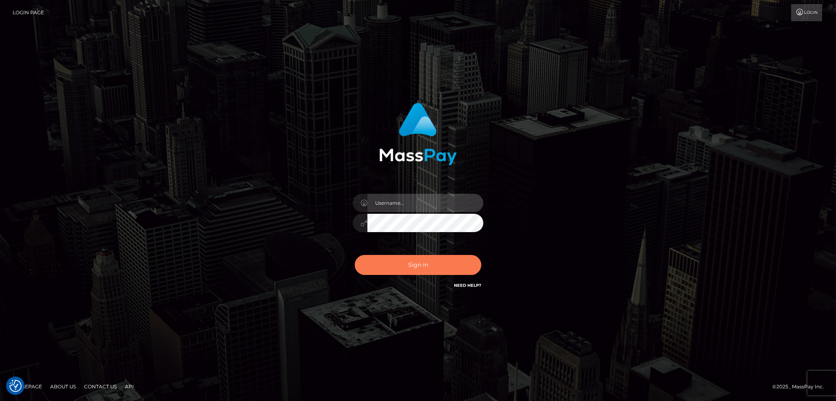
type input "alexstef"
click at [426, 260] on button "Sign in" at bounding box center [418, 265] width 127 height 20
type input "alexstef"
click at [409, 263] on button "Sign in" at bounding box center [418, 265] width 127 height 20
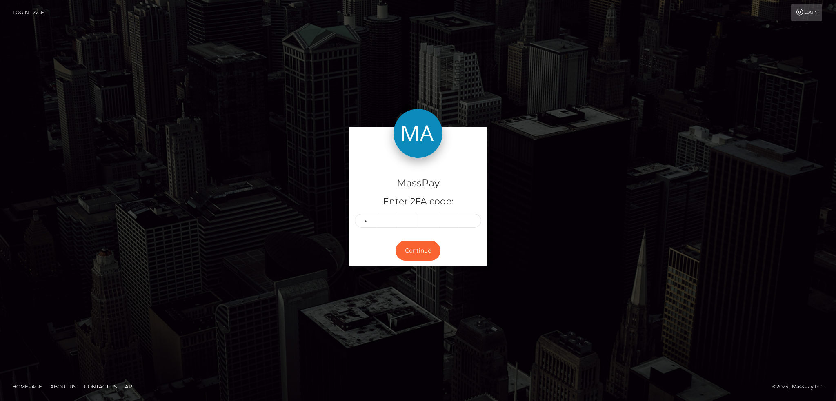
type input "6"
type input "7"
type input "4"
type input "2"
type input "9"
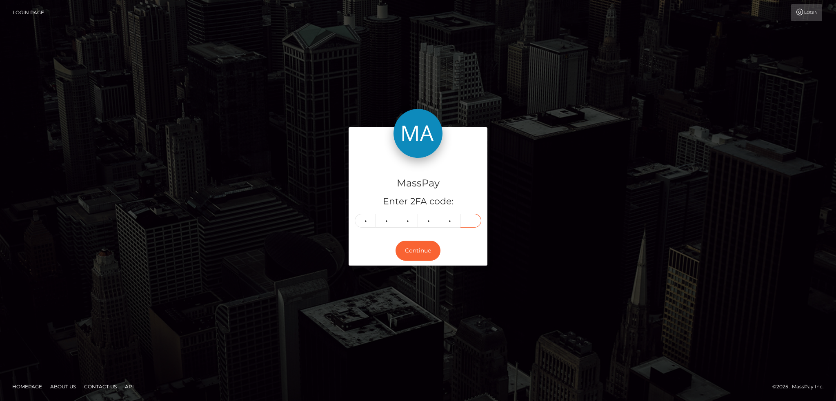
type input "9"
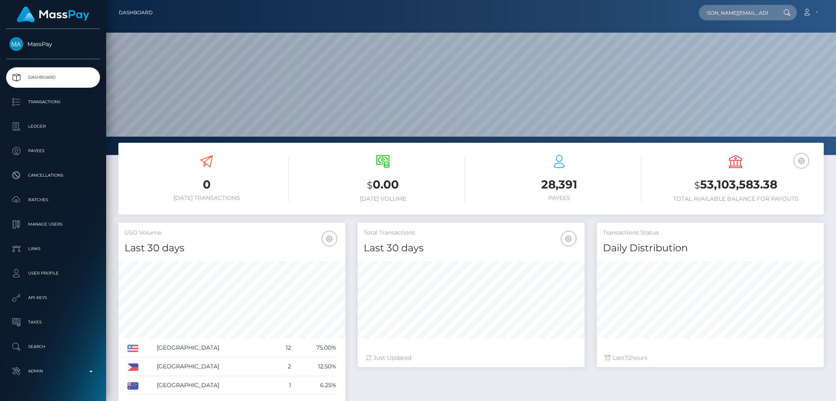
scroll to position [145, 227]
type input "[PERSON_NAME][EMAIL_ADDRESS][DOMAIN_NAME]"
click at [740, 35] on link "SEANJOSEPH RAYMOND FILLARDI" at bounding box center [731, 42] width 65 height 15
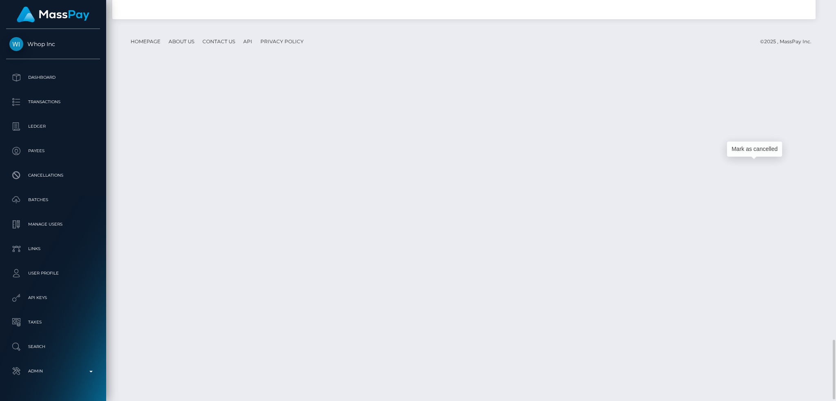
scroll to position [98, 227]
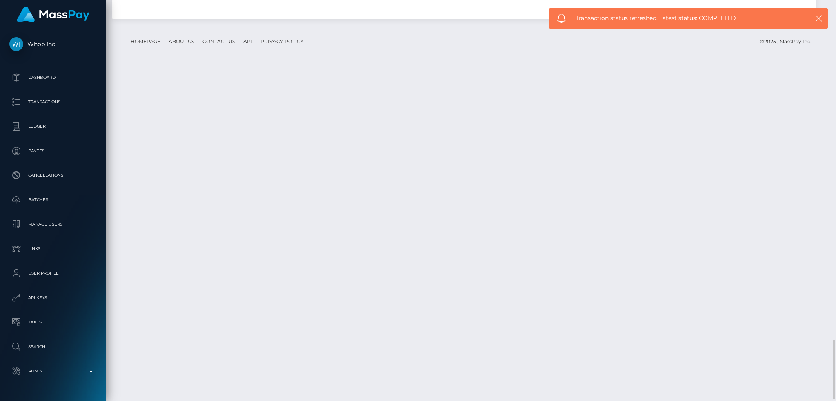
copy td "RQwFQwuiQ8KxeVwQJ525f2"
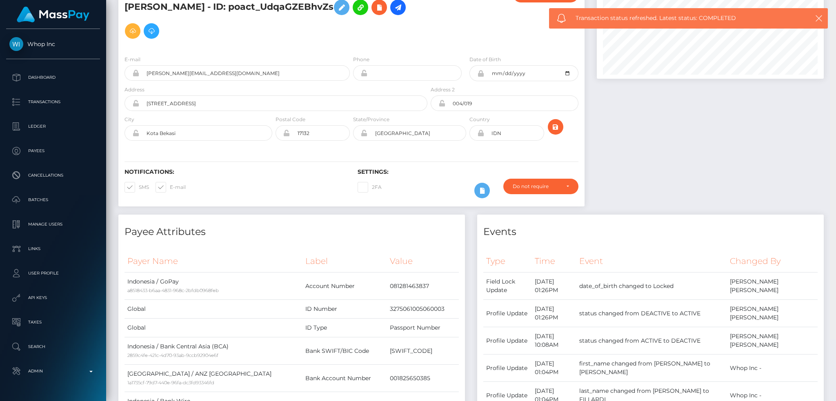
scroll to position [0, 0]
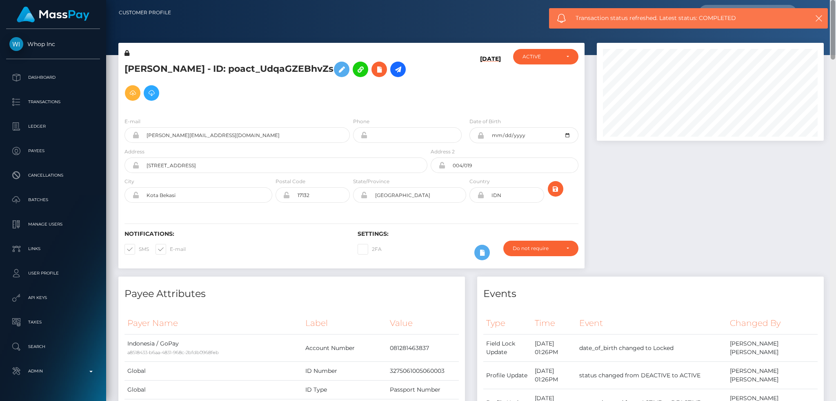
drag, startPoint x: 832, startPoint y: 362, endPoint x: 831, endPoint y: -4, distance: 365.4
click at [831, 0] on html "Whop Inc Dashboard Transactions Ledger Payees Cancellations Links" at bounding box center [418, 200] width 836 height 401
click at [162, 58] on h5 "[PERSON_NAME] - ID: poact_UdqaGZEBhvZs" at bounding box center [274, 81] width 298 height 47
copy h5 "SEANJOSEPH"
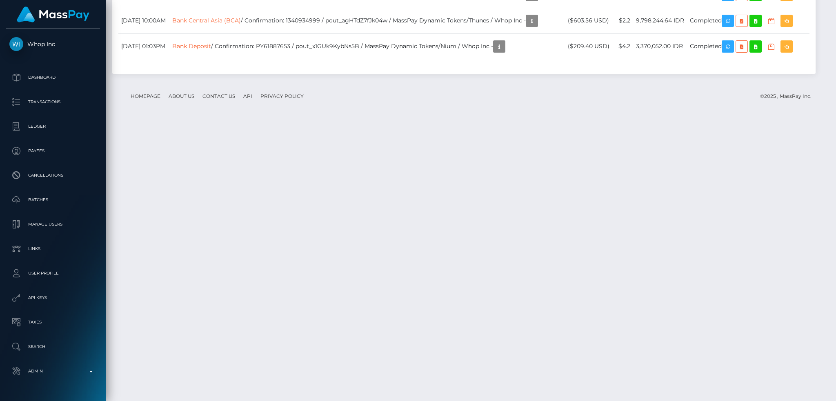
scroll to position [2298, 0]
